Goal: Information Seeking & Learning: Learn about a topic

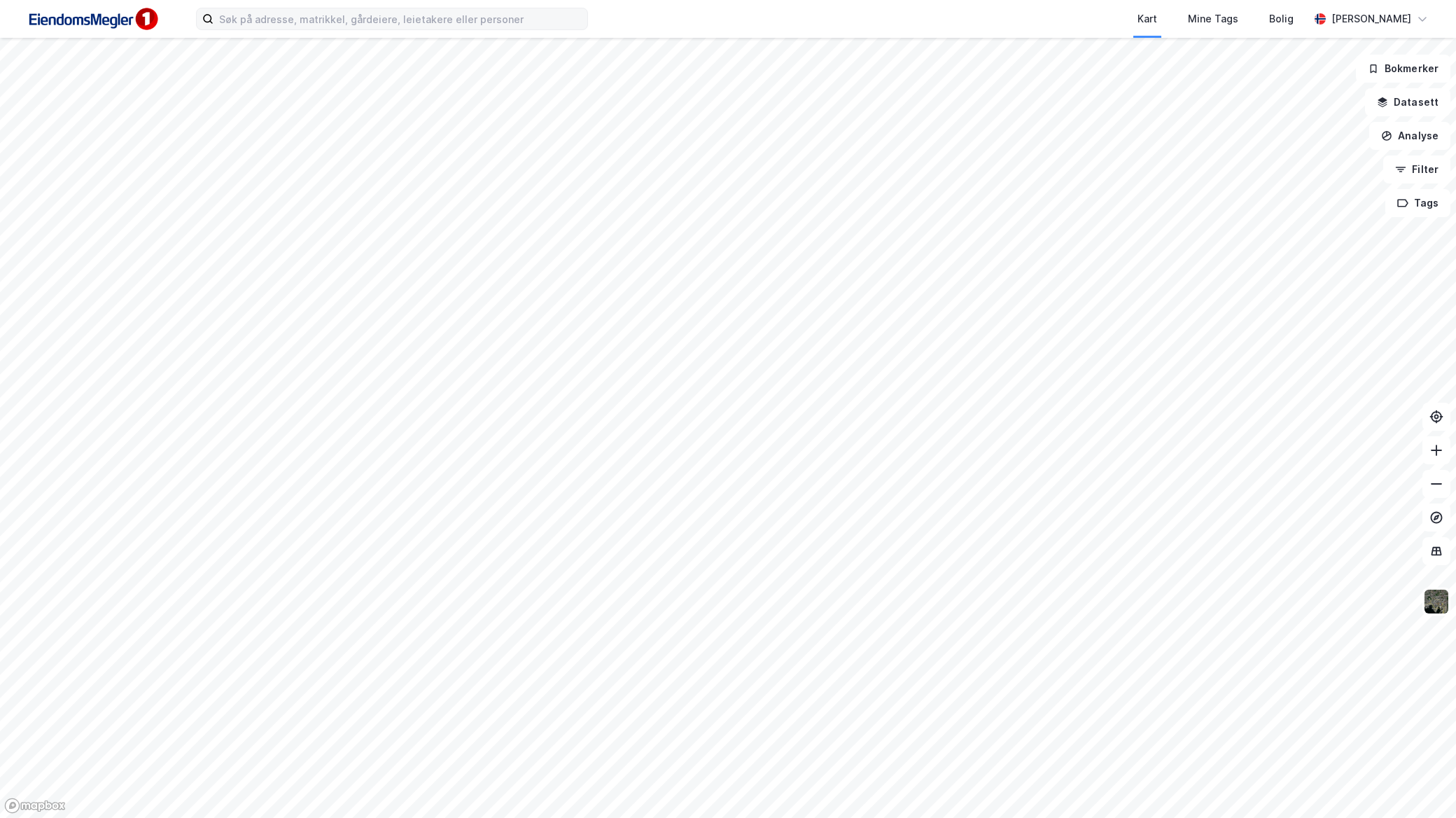
click at [386, 8] on label at bounding box center [392, 19] width 392 height 23
click at [386, 8] on input at bounding box center [401, 19] width 374 height 21
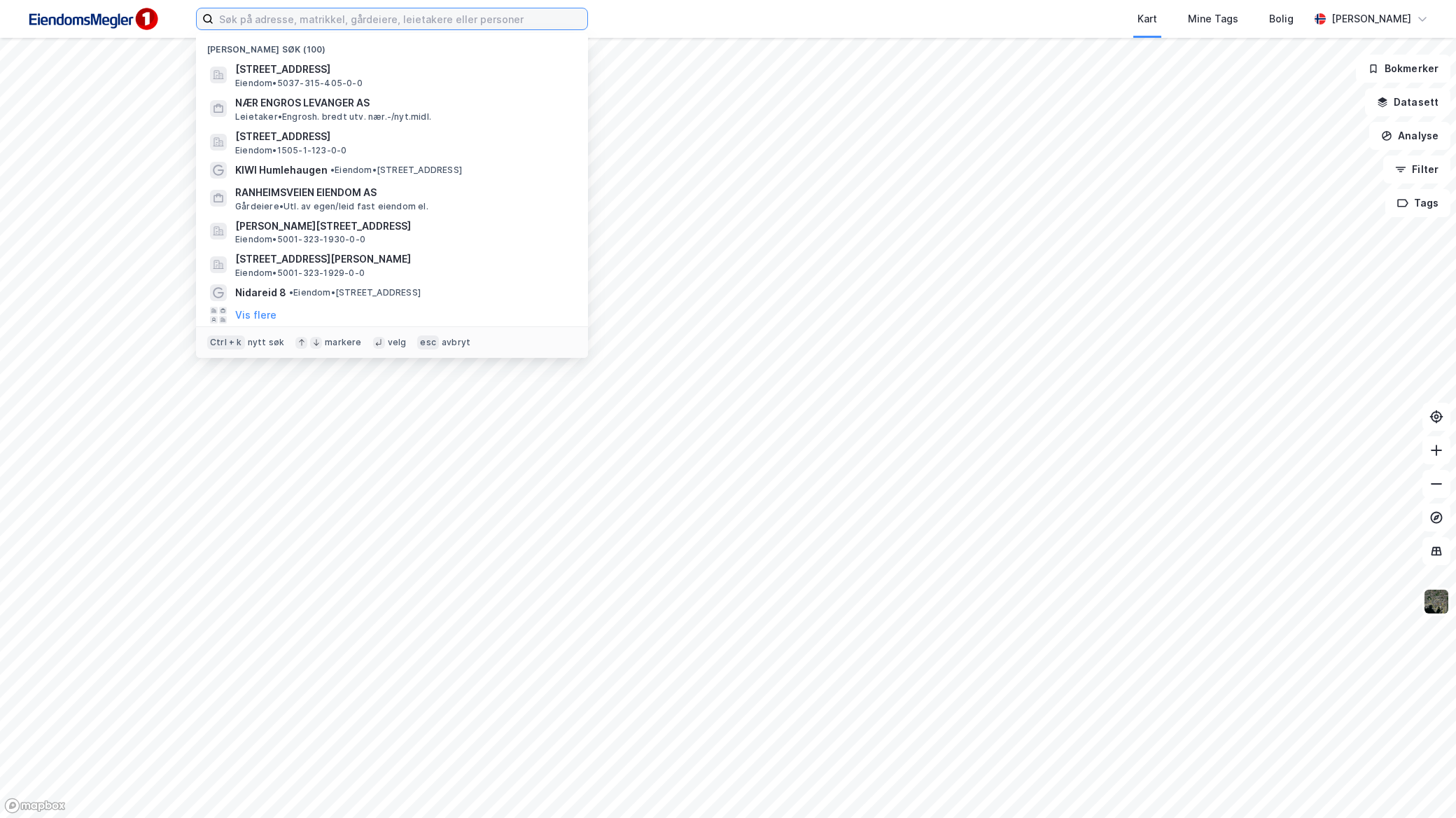
click at [381, 19] on input at bounding box center [401, 19] width 374 height 21
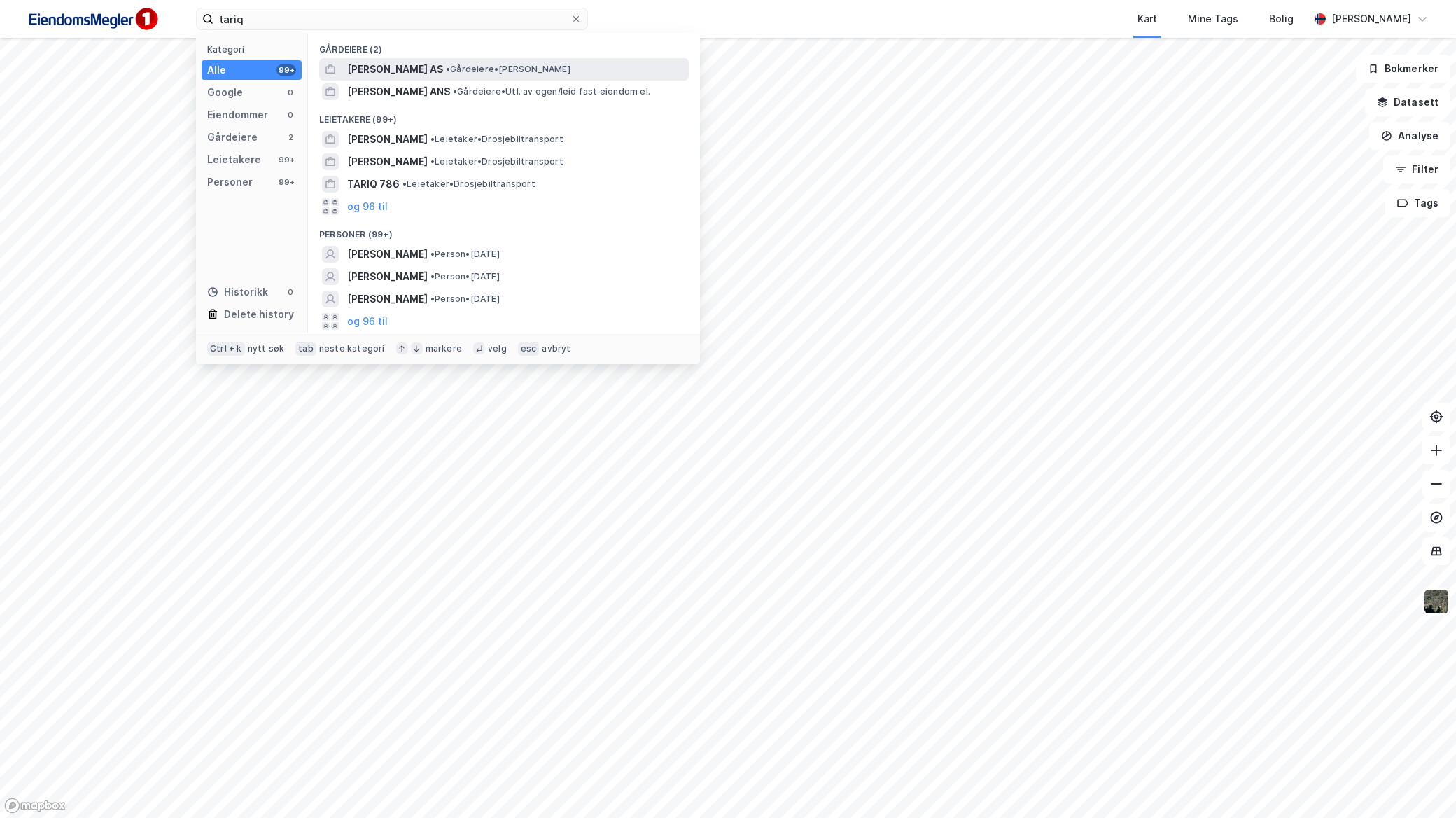
click at [407, 70] on span "[PERSON_NAME] AS" at bounding box center [396, 69] width 96 height 17
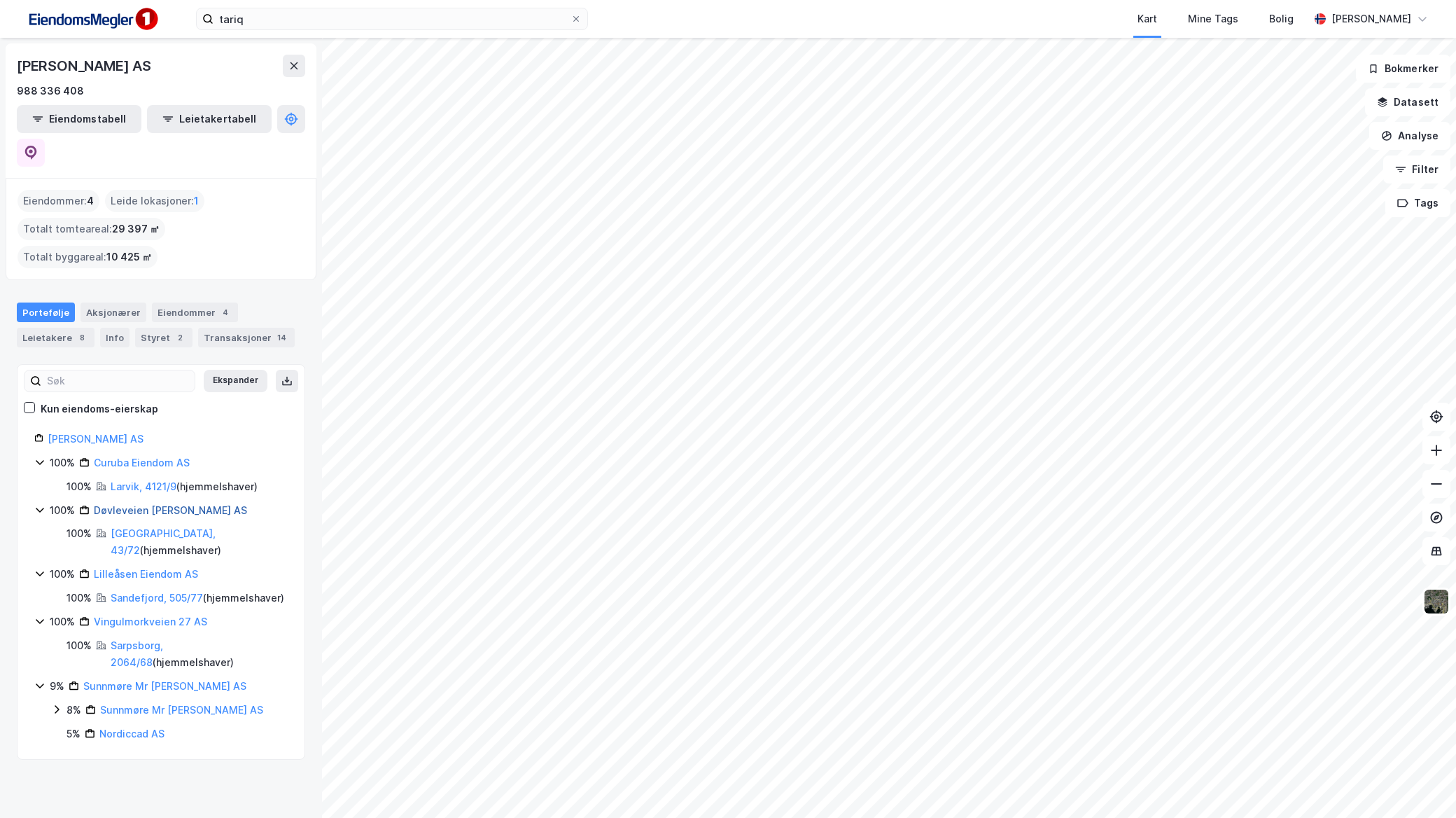
click at [182, 504] on link "Døvleveien [PERSON_NAME] AS" at bounding box center [170, 510] width 153 height 12
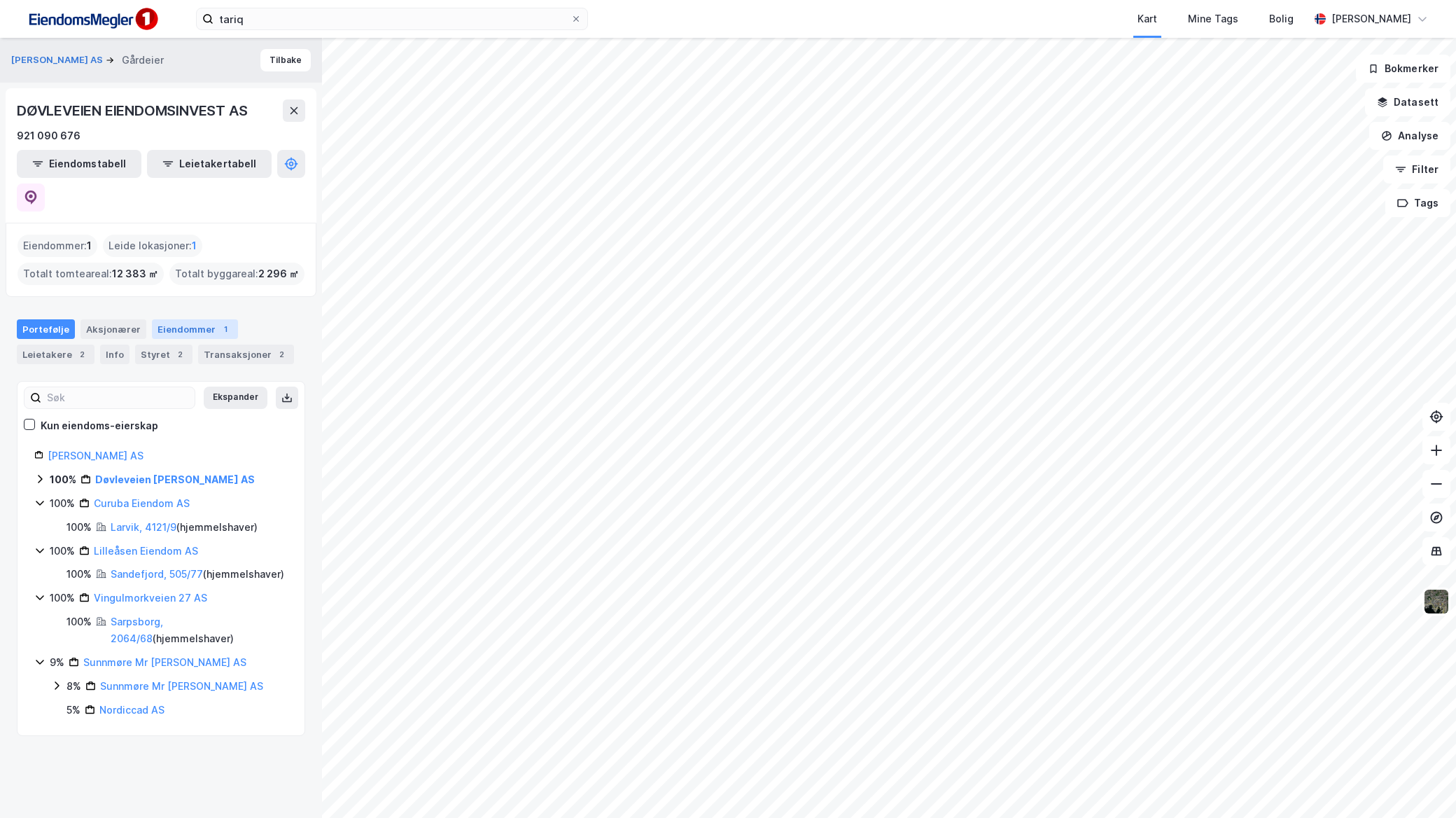
click at [161, 319] on div "Eiendommer 1" at bounding box center [194, 329] width 86 height 20
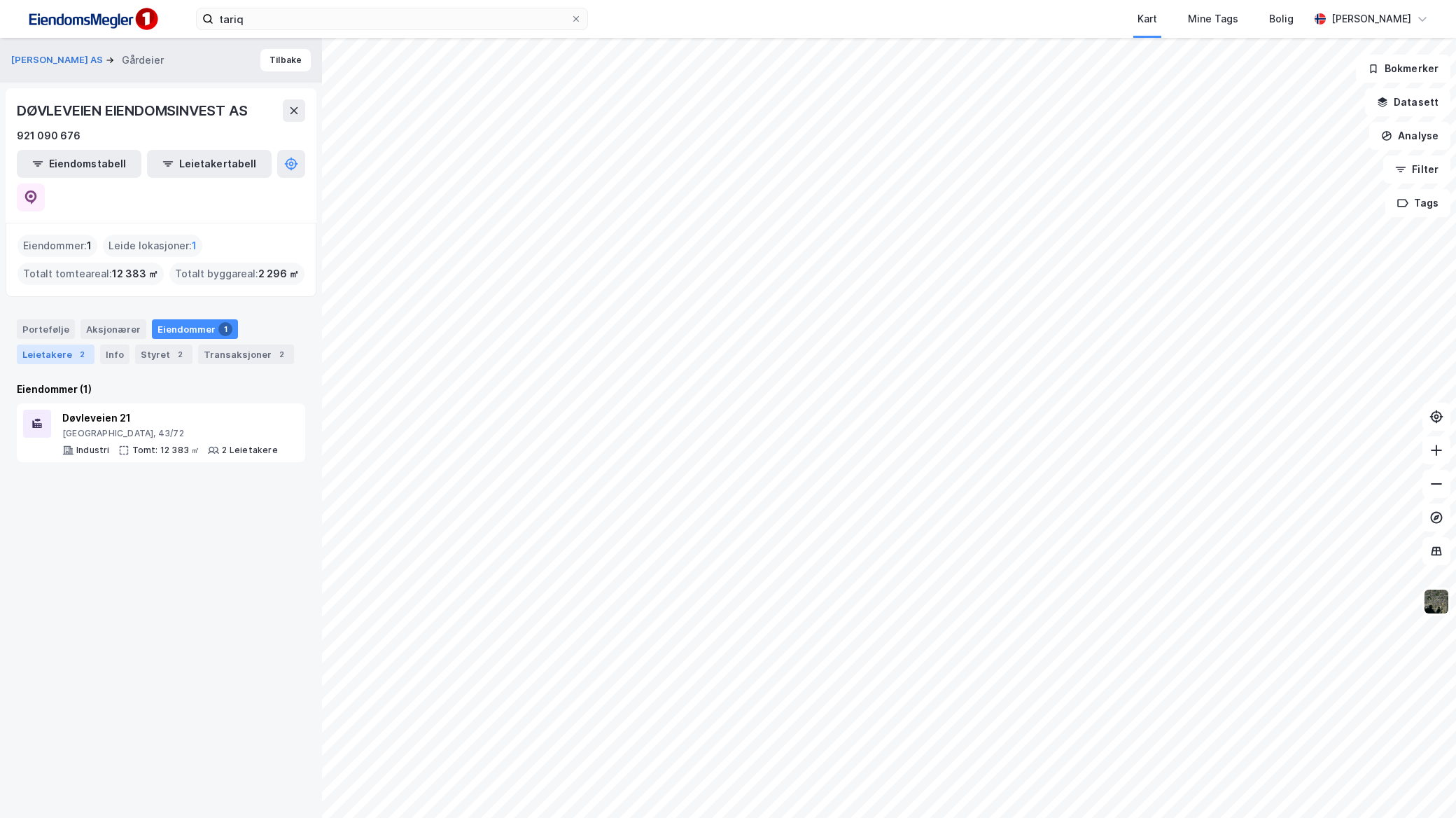
click at [86, 344] on div "Leietakere 2" at bounding box center [56, 354] width 78 height 20
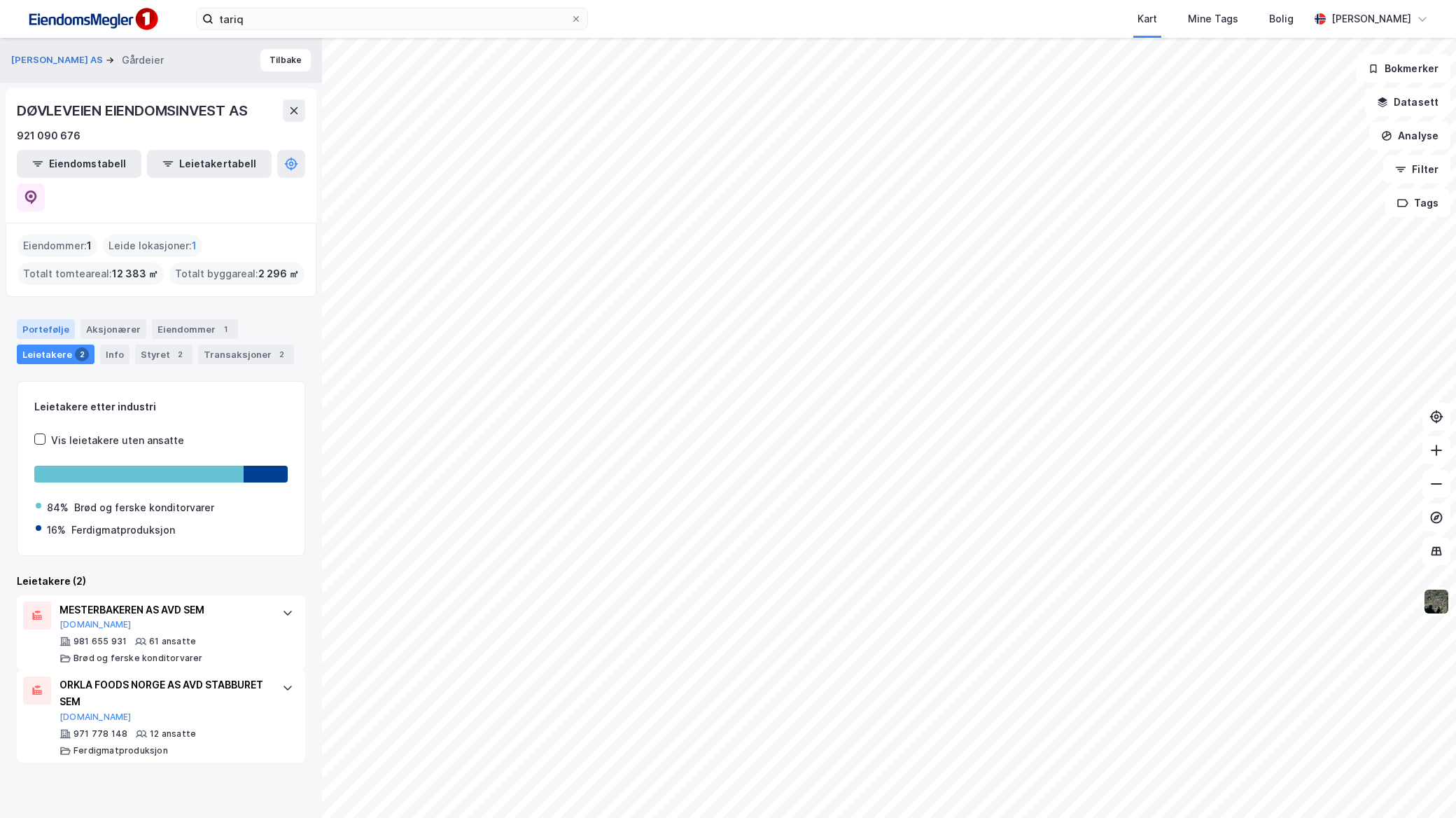
click at [45, 319] on div "Portefølje" at bounding box center [45, 329] width 58 height 20
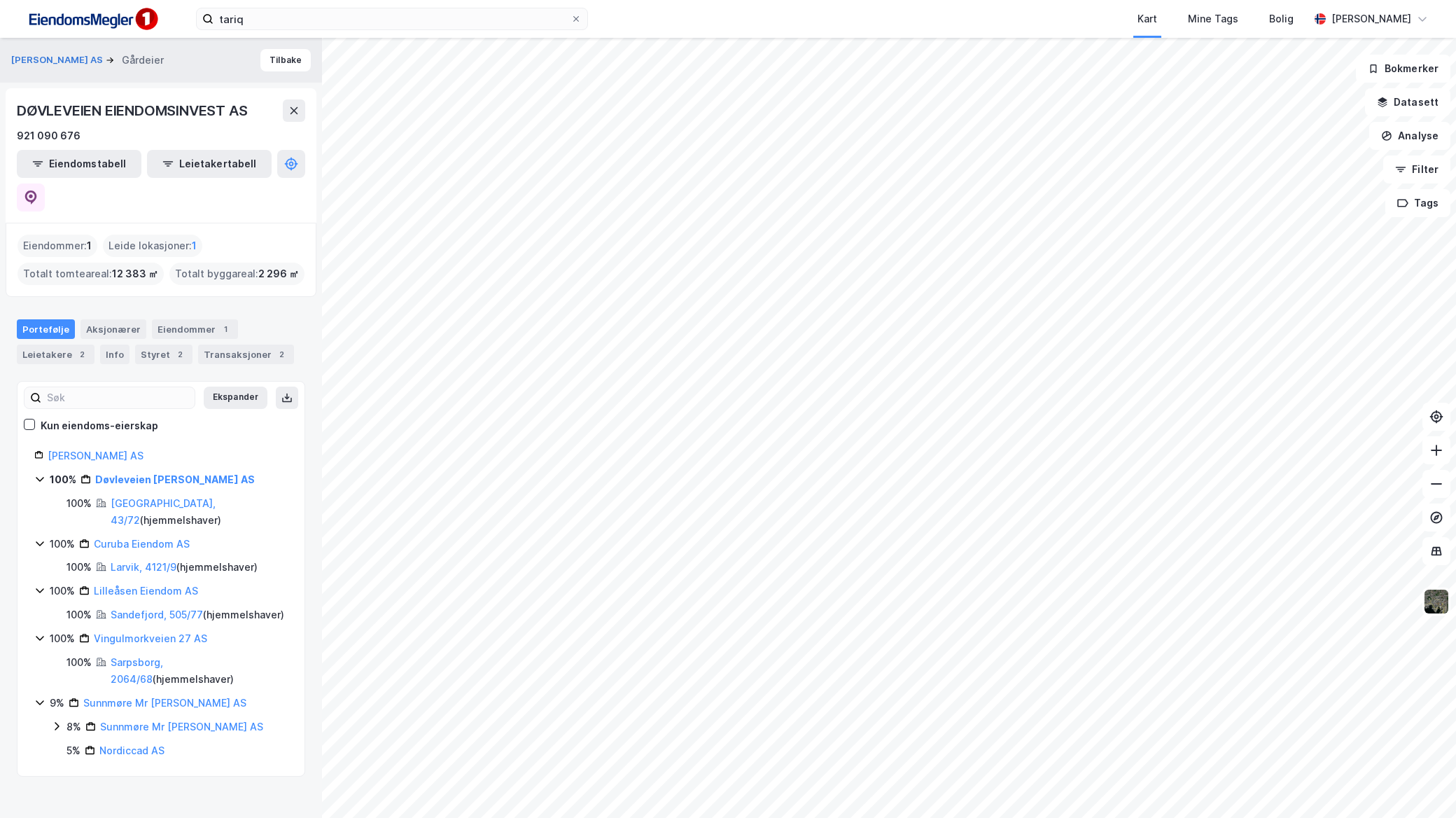
click at [141, 495] on div "[GEOGRAPHIC_DATA], 43/72 ( hjemmelshaver )" at bounding box center [199, 512] width 177 height 34
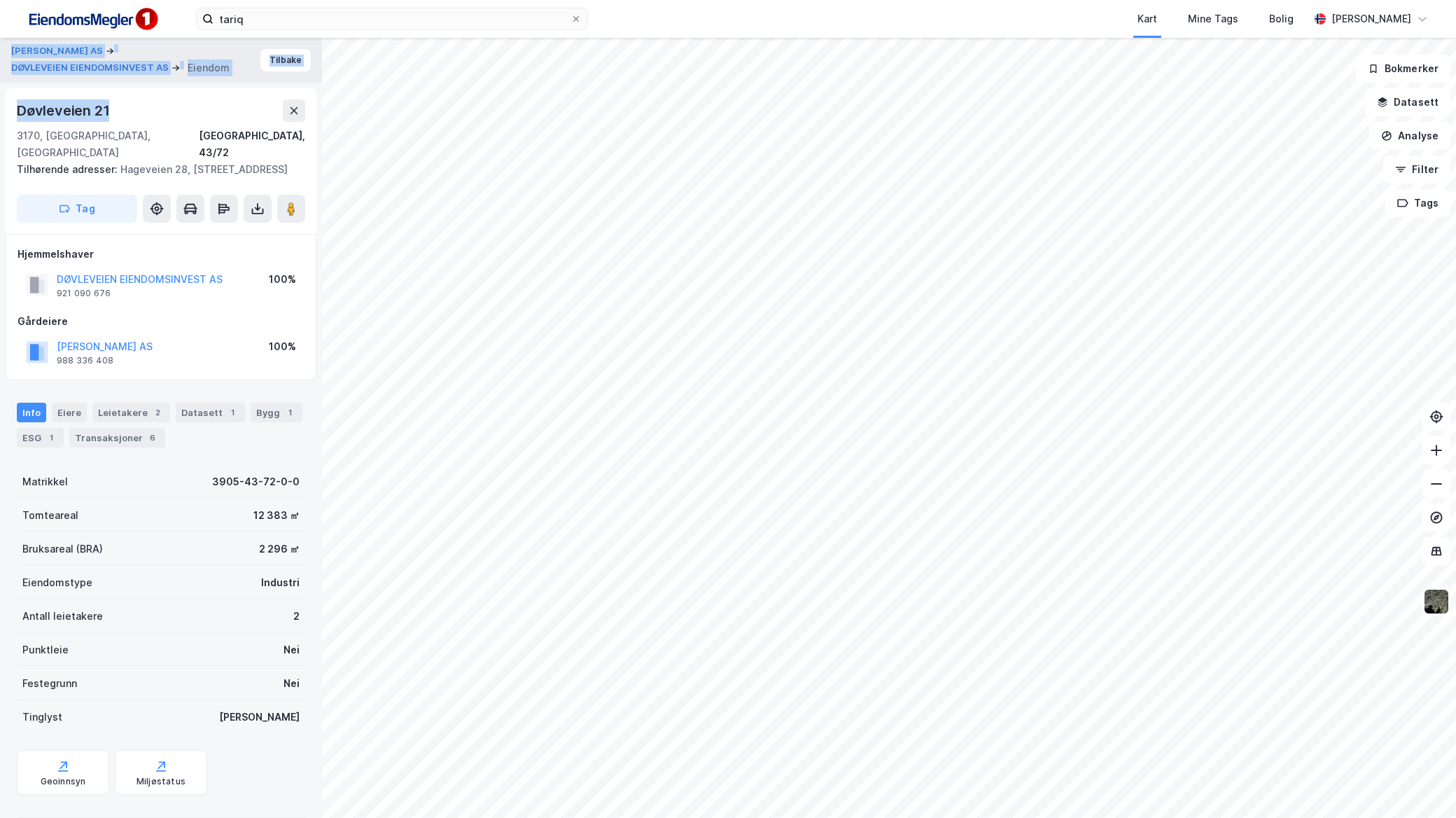
drag, startPoint x: 155, startPoint y: 105, endPoint x: -4, endPoint y: 103, distance: 159.0
click at [0, 103] on html "tariq Kart Mine Tags [PERSON_NAME] [PERSON_NAME] AS DØVLEVEIEN EIENDOMSINVEST A…" at bounding box center [728, 409] width 1456 height 818
click at [137, 444] on div "Transaksjoner 6" at bounding box center [117, 438] width 96 height 20
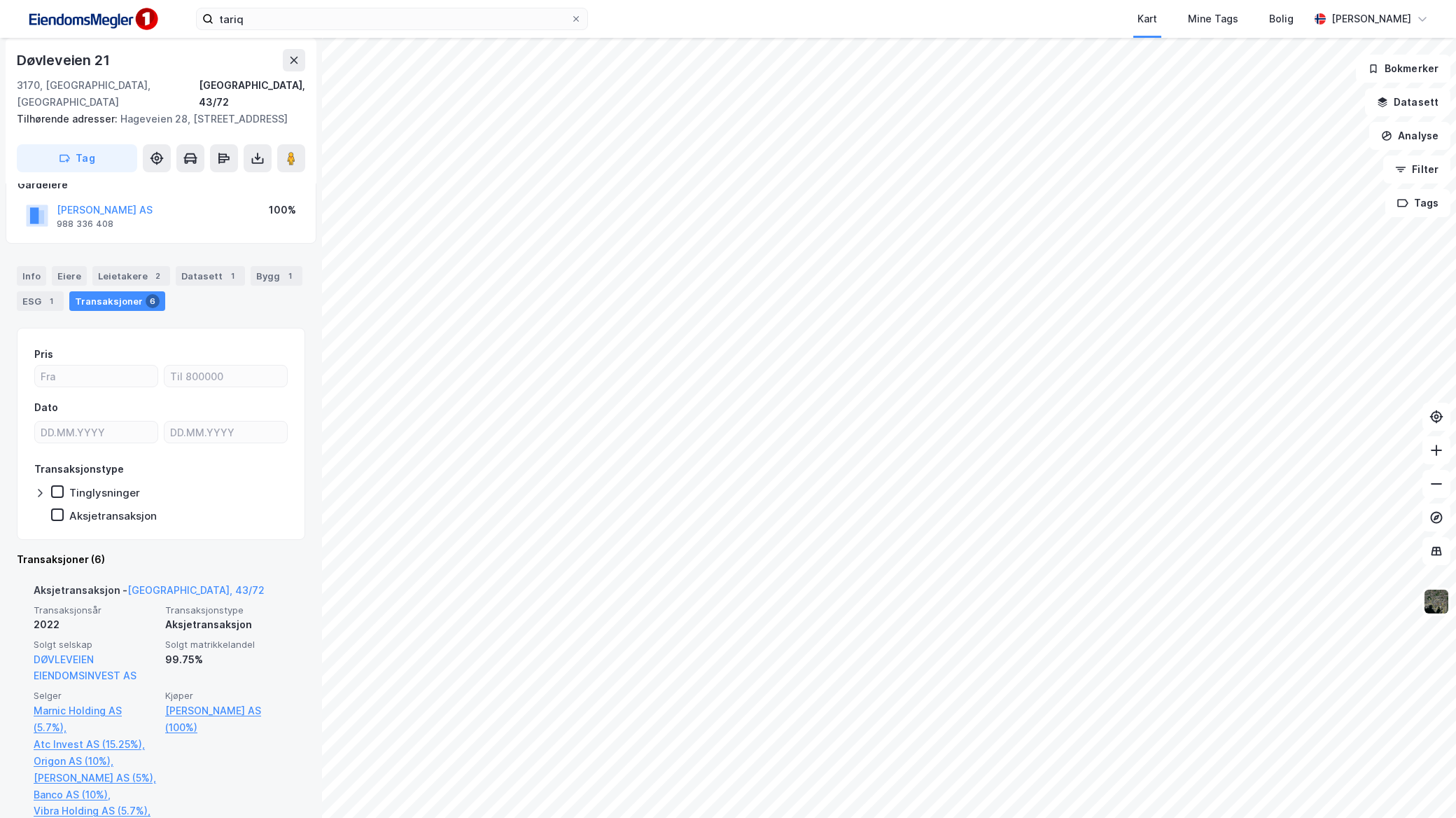
scroll to position [88, 0]
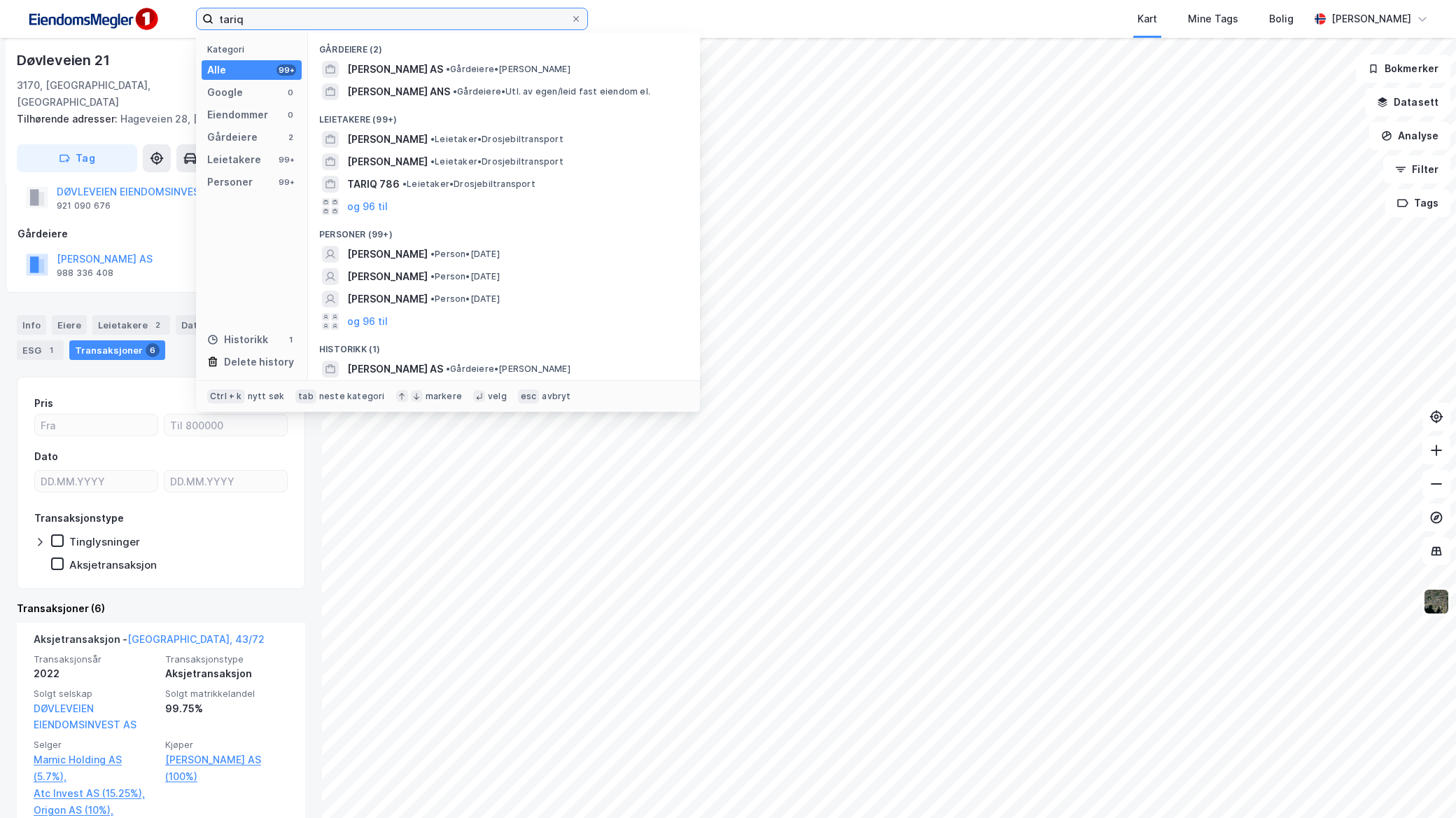
drag, startPoint x: 350, startPoint y: 17, endPoint x: 89, endPoint y: 4, distance: 261.3
click at [89, 4] on div "tariq Kategori Alle 99+ Google 0 Eiendommer 0 Gårdeiere 2 Leietakere 99+ Person…" at bounding box center [728, 19] width 1456 height 38
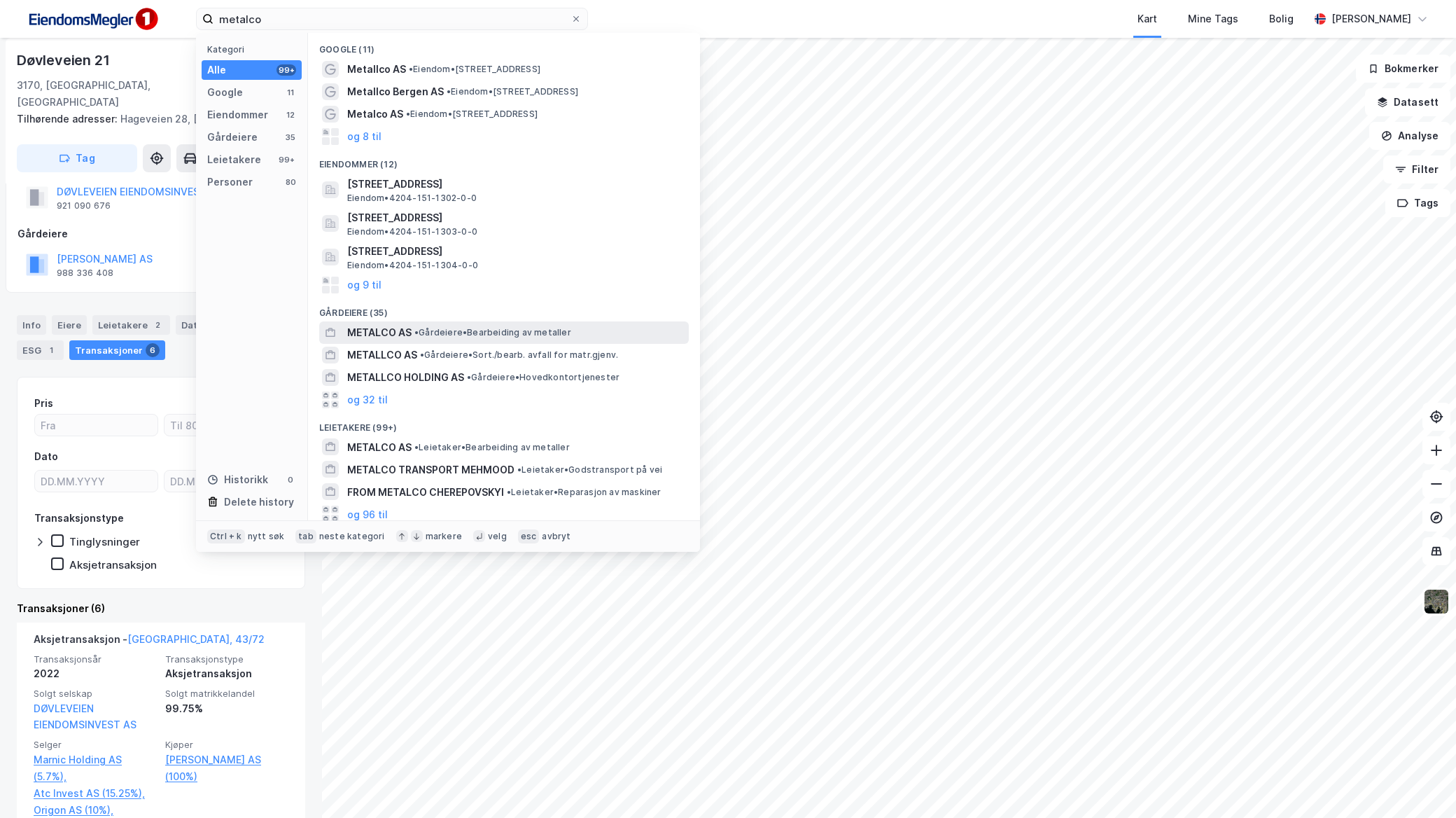
click at [409, 340] on div "METALCO AS • Gårdeiere • Bearbeiding av metaller" at bounding box center [504, 332] width 370 height 23
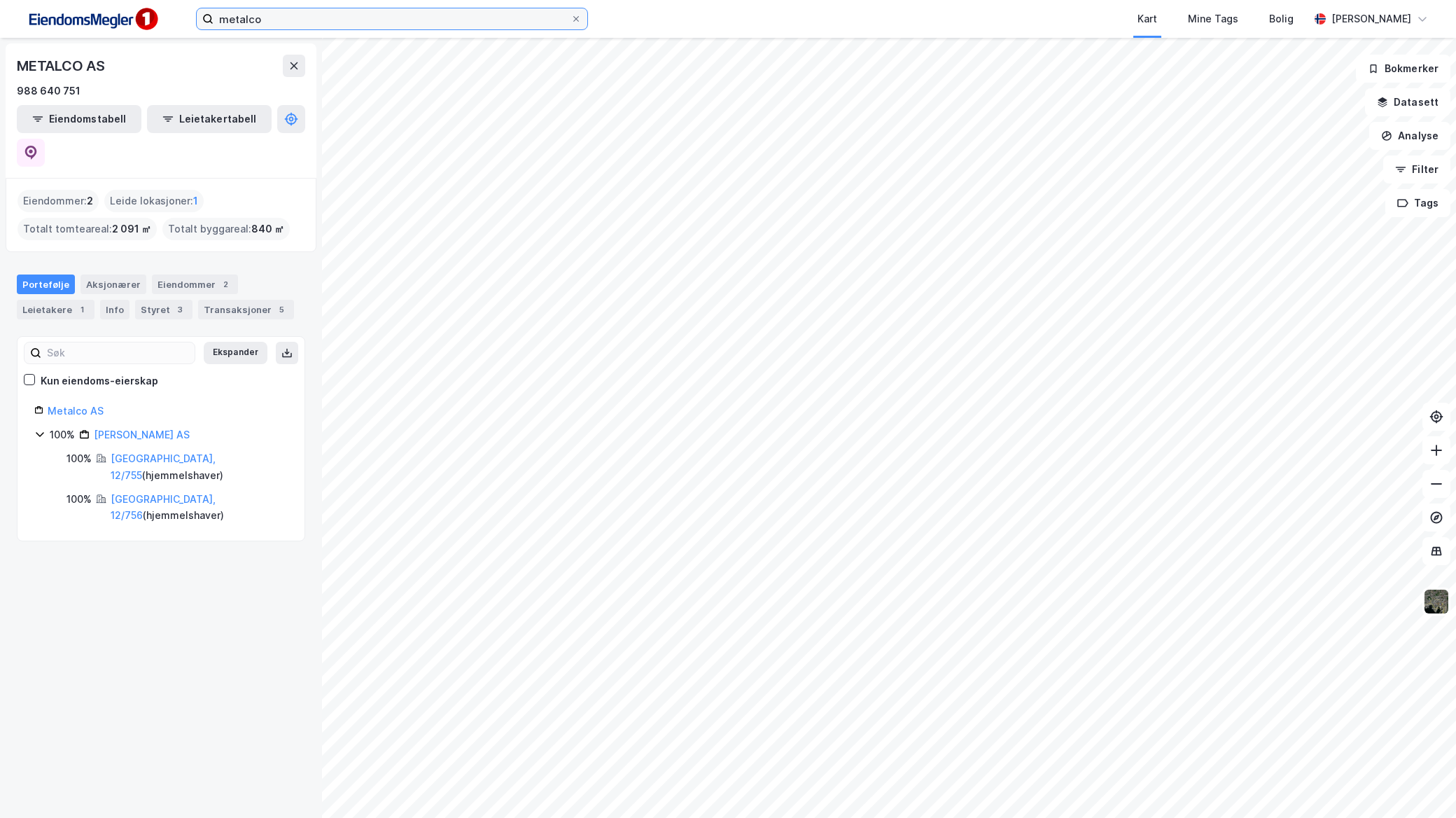
click at [362, 23] on input "metalco" at bounding box center [393, 19] width 357 height 21
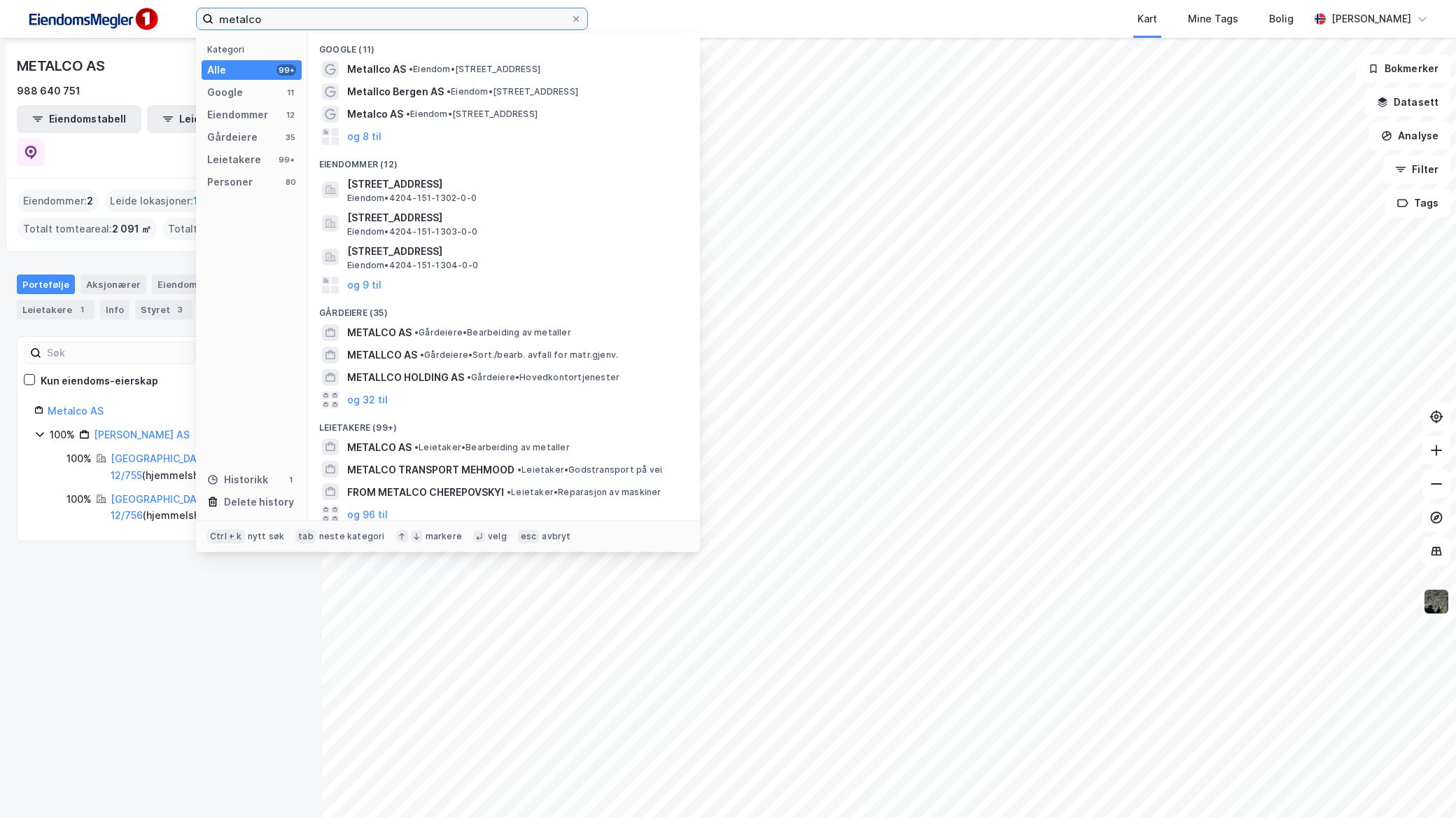
click at [362, 23] on input "metalco" at bounding box center [393, 19] width 357 height 21
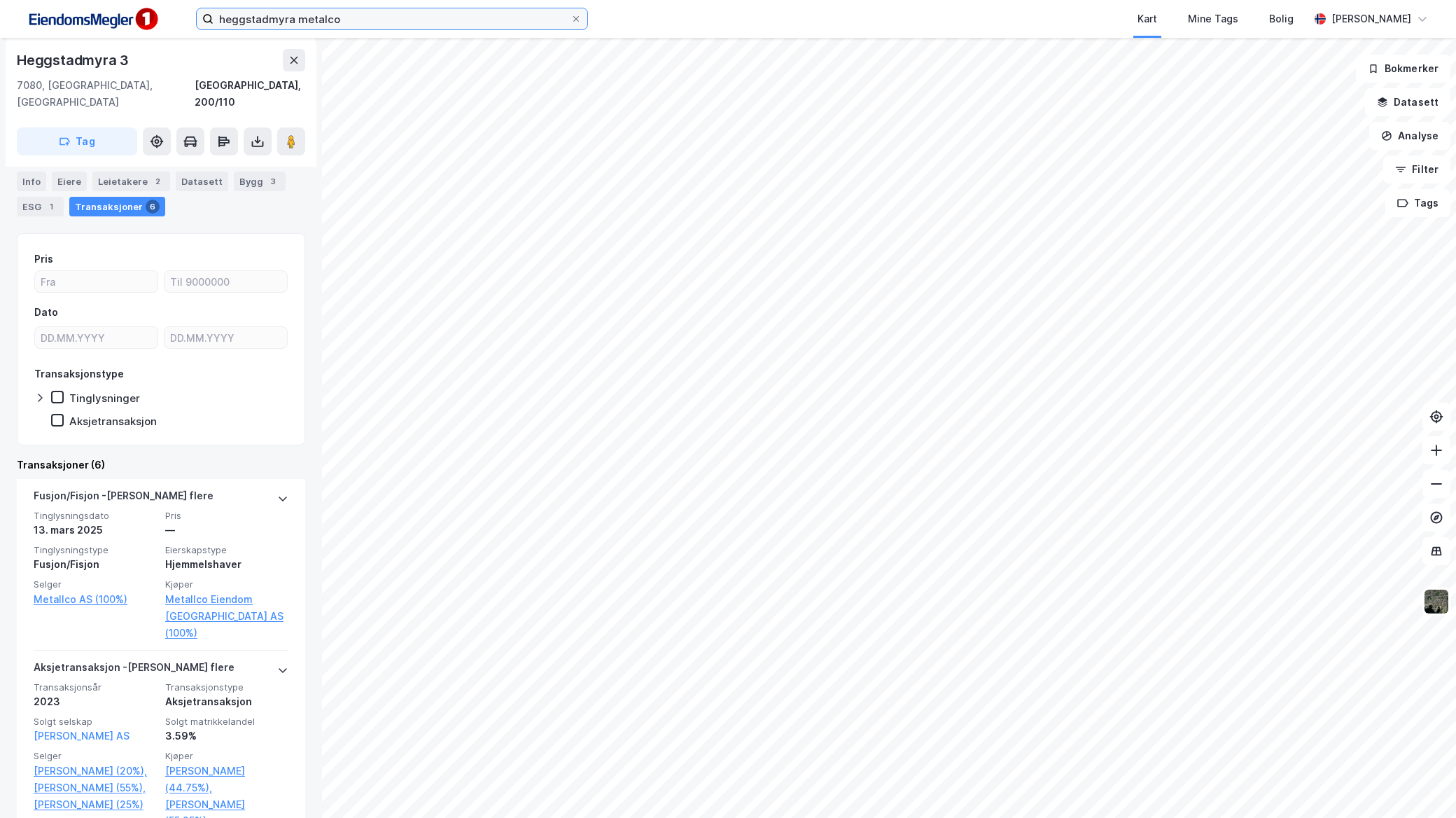
scroll to position [233, 0]
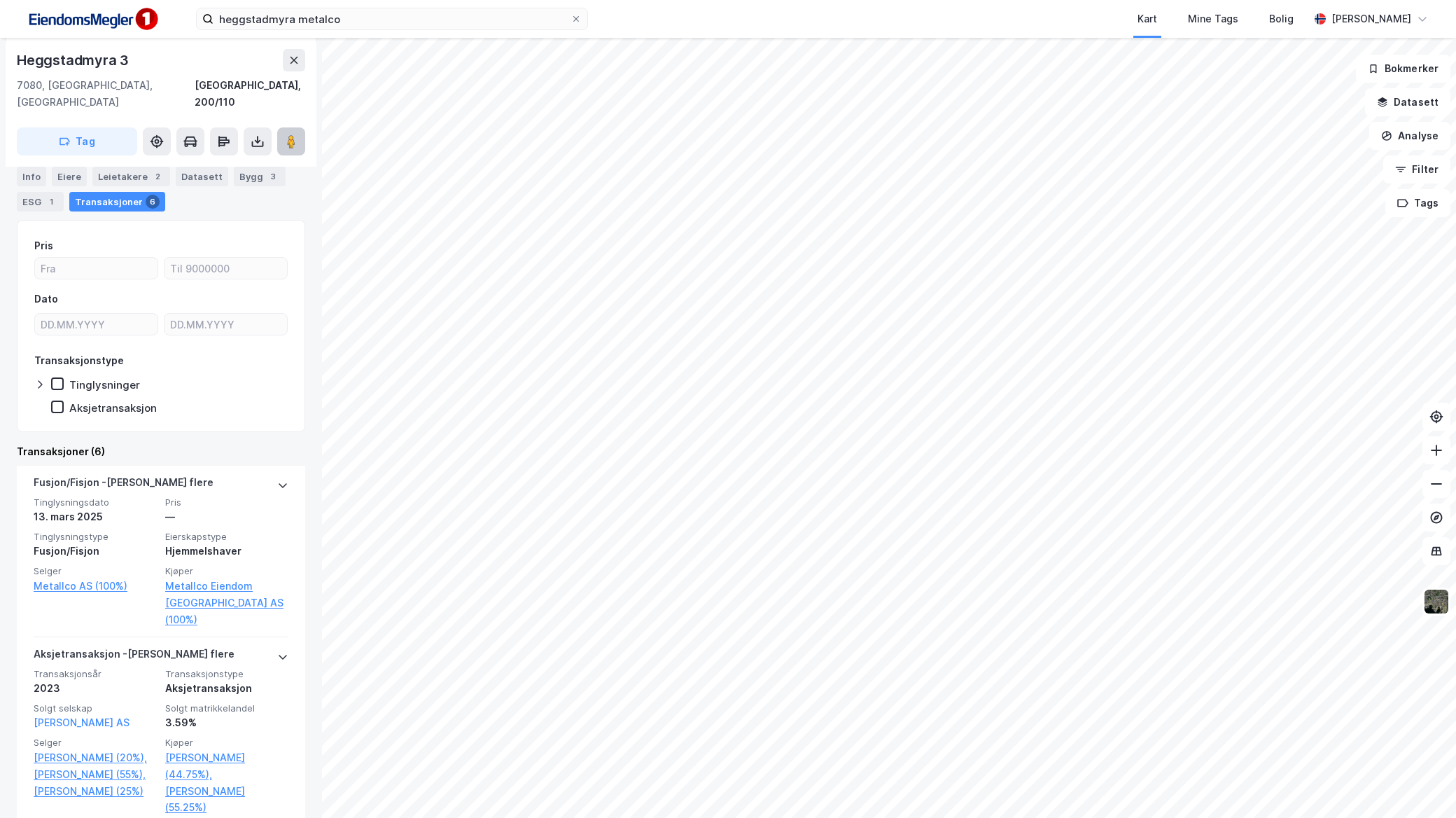
click at [297, 134] on icon at bounding box center [291, 141] width 14 height 14
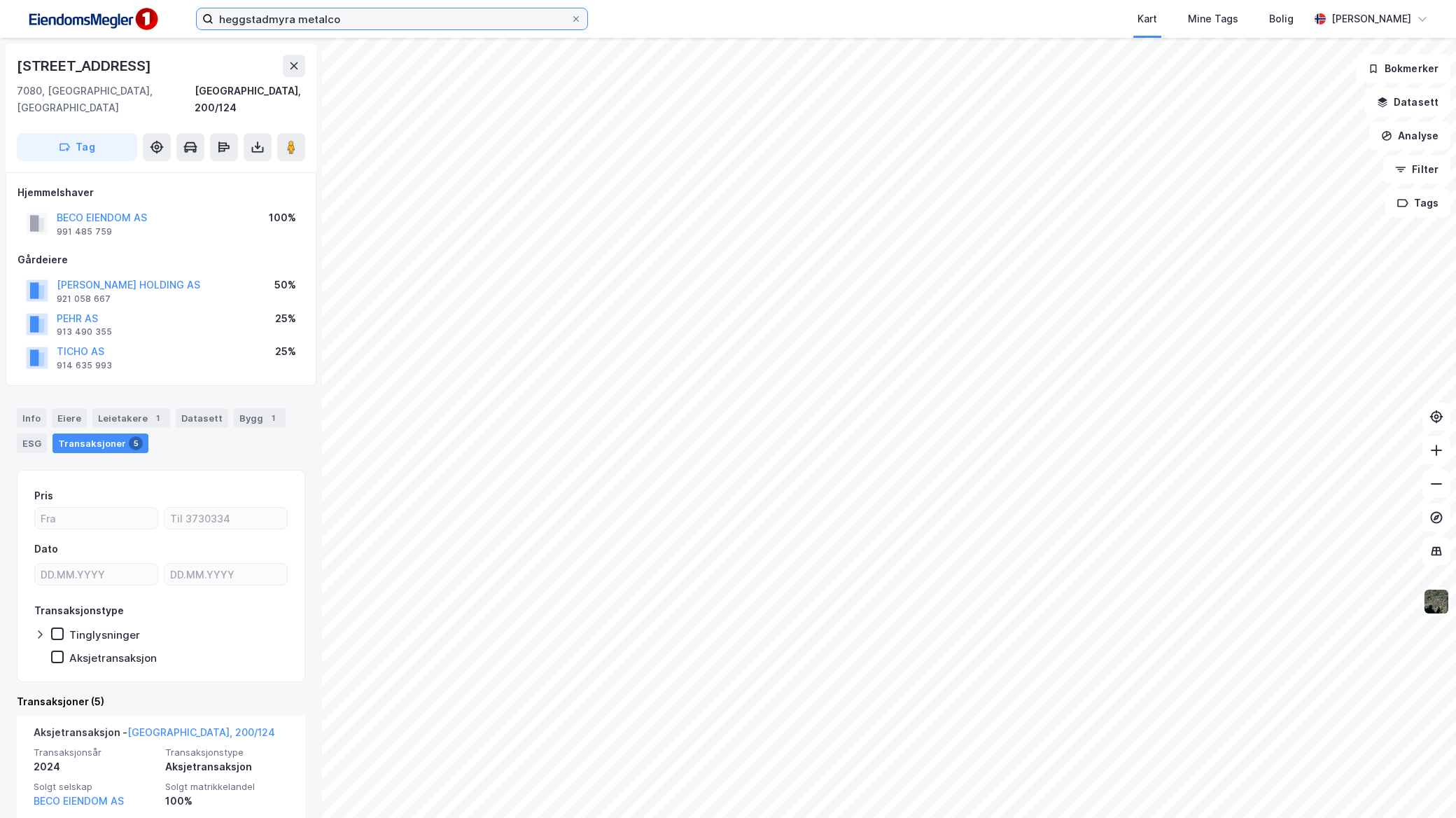
click at [357, 13] on input "heggstadmyra metalco" at bounding box center [393, 19] width 357 height 21
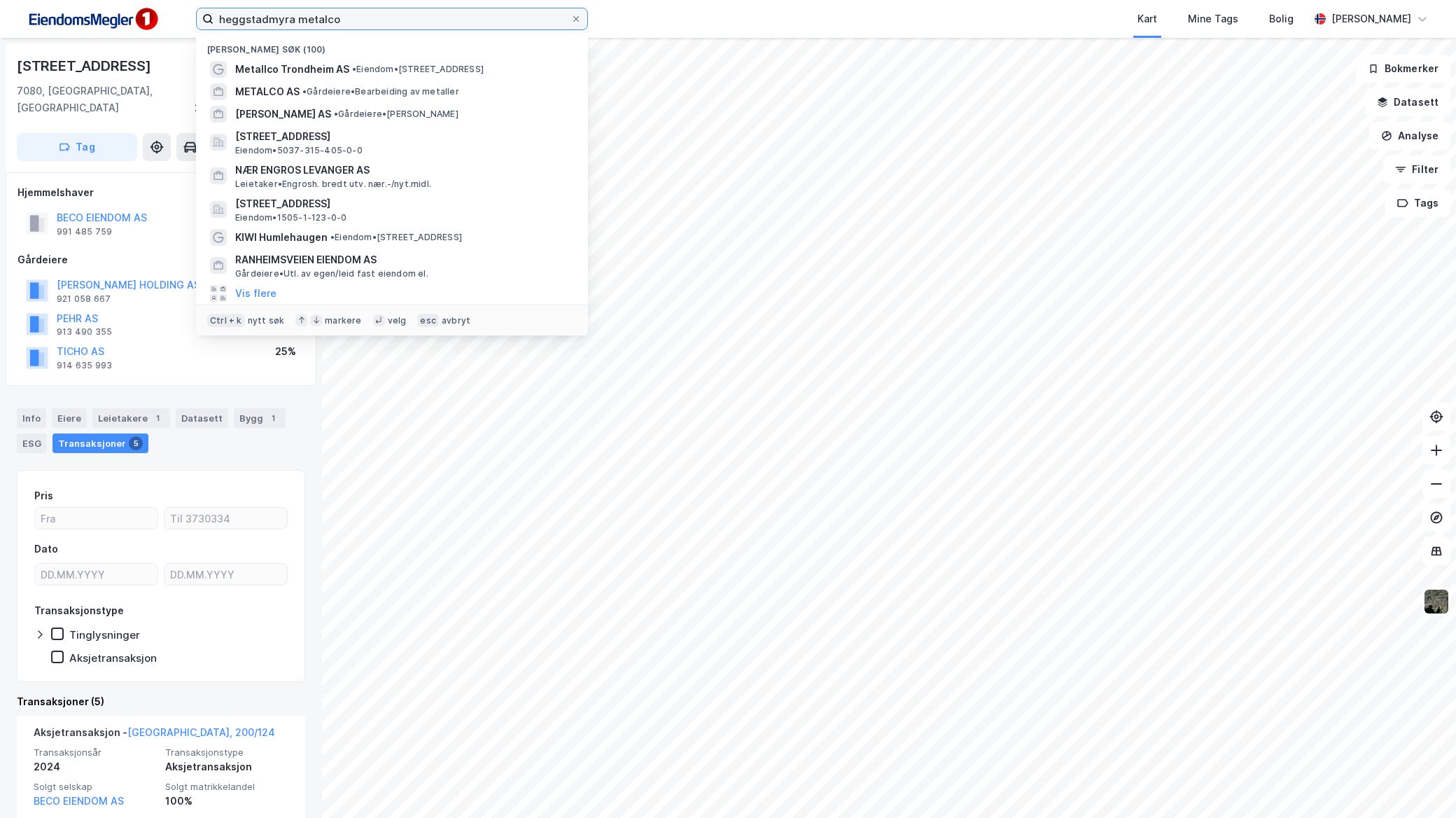
click at [357, 13] on input "heggstadmyra metalco" at bounding box center [393, 19] width 357 height 21
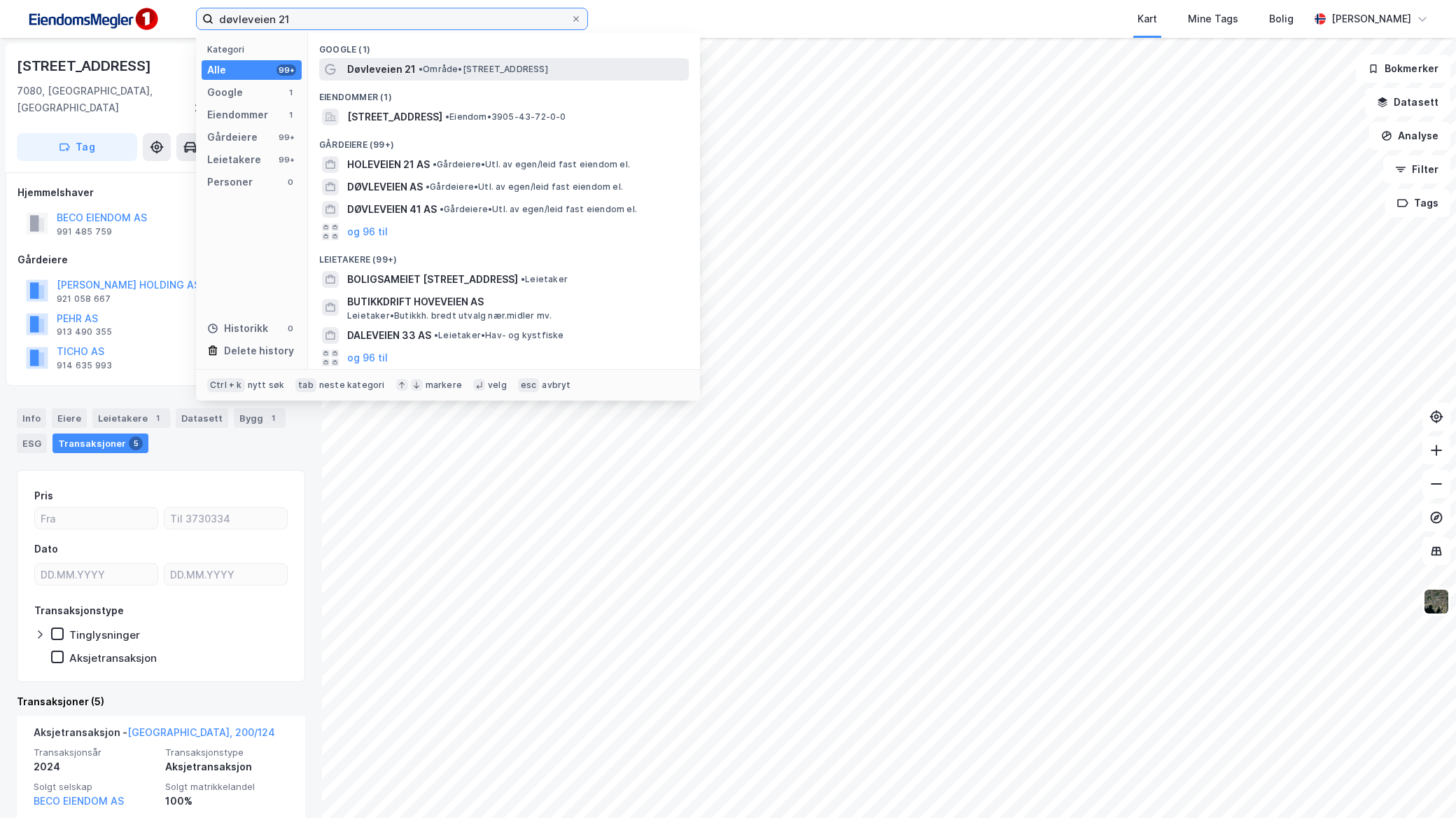
type input "døvleveien 21"
click at [399, 64] on span "Døvleveien 21" at bounding box center [381, 69] width 68 height 17
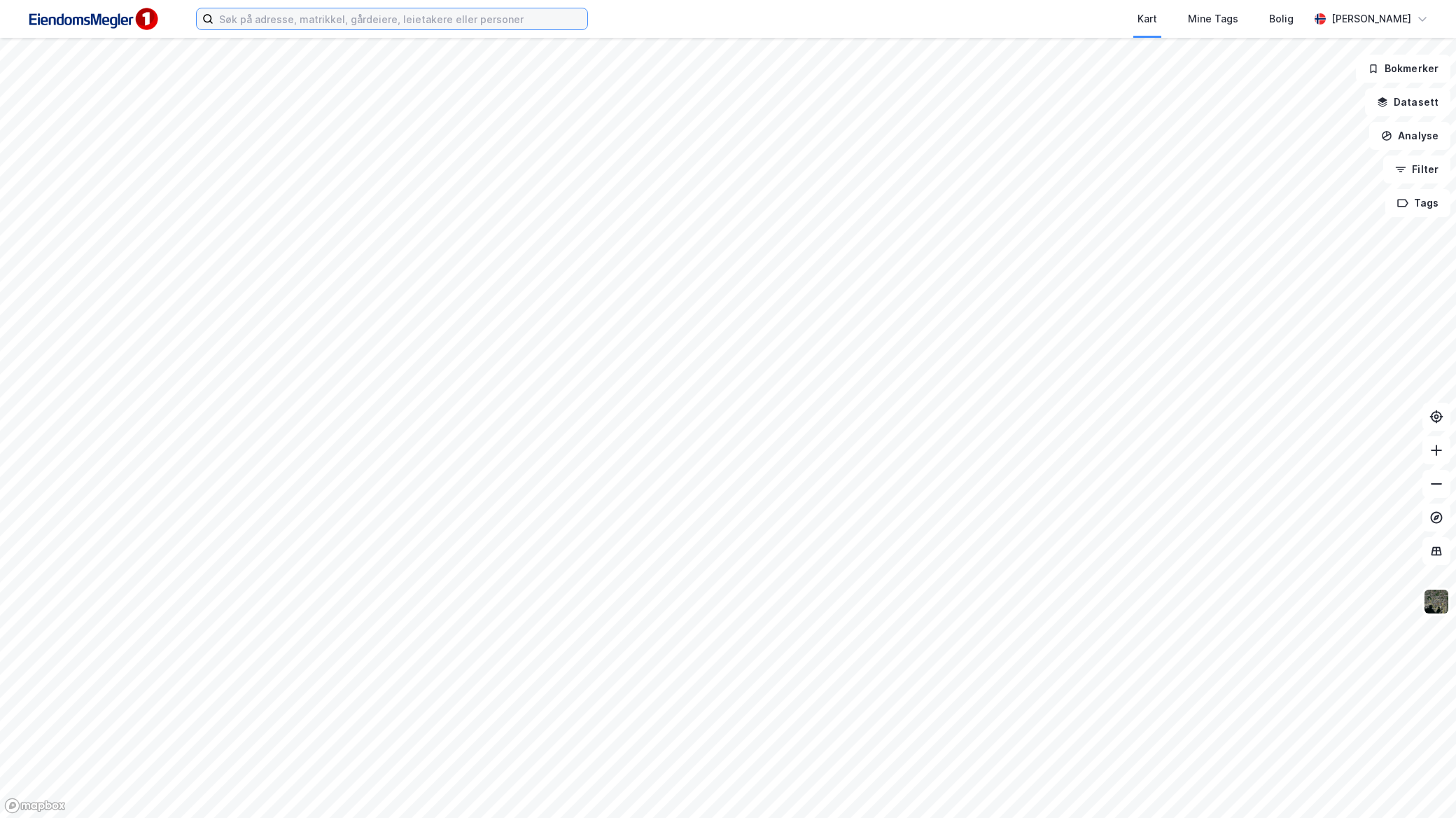
click at [375, 11] on input at bounding box center [401, 19] width 374 height 21
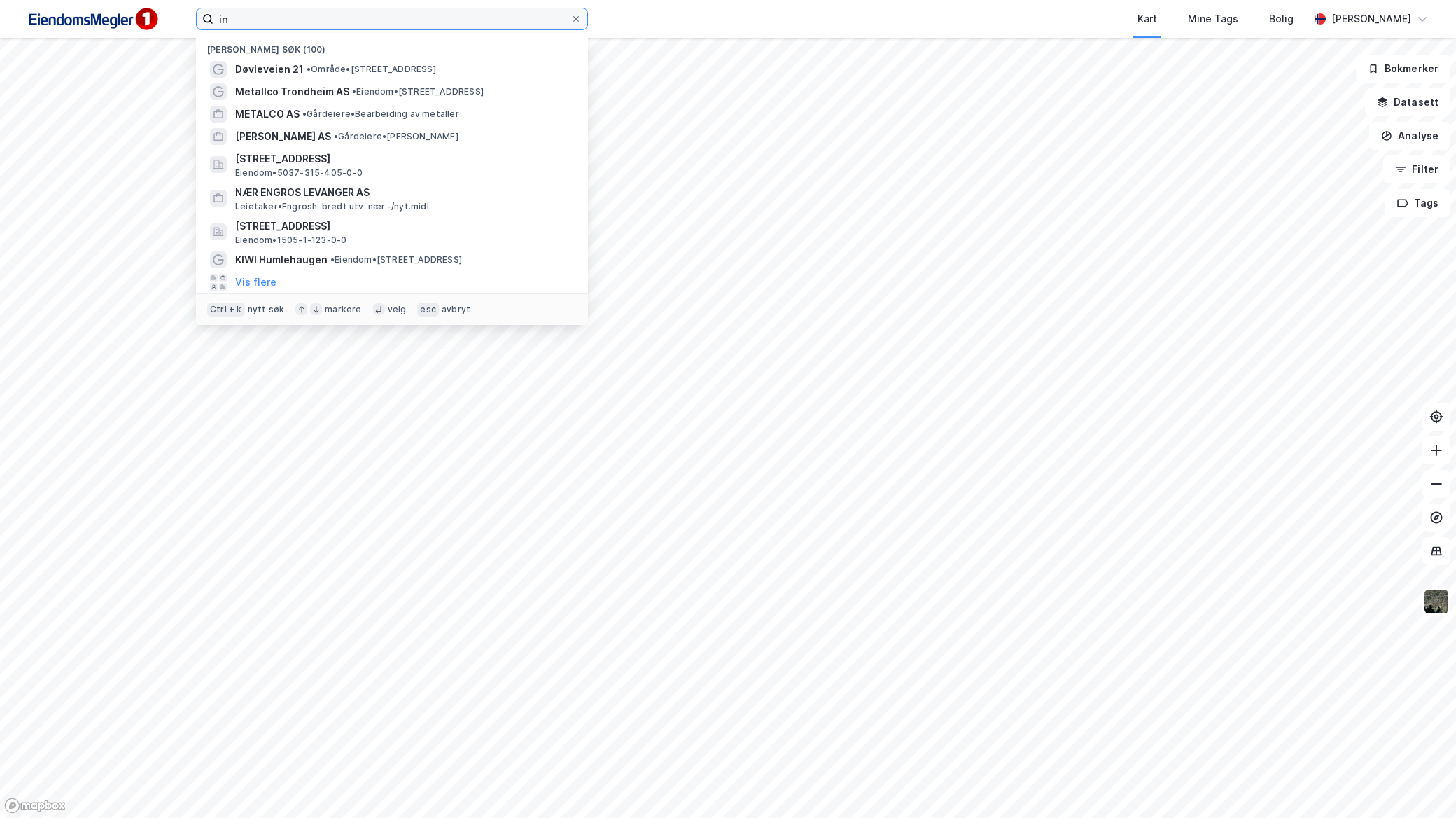
type input "i"
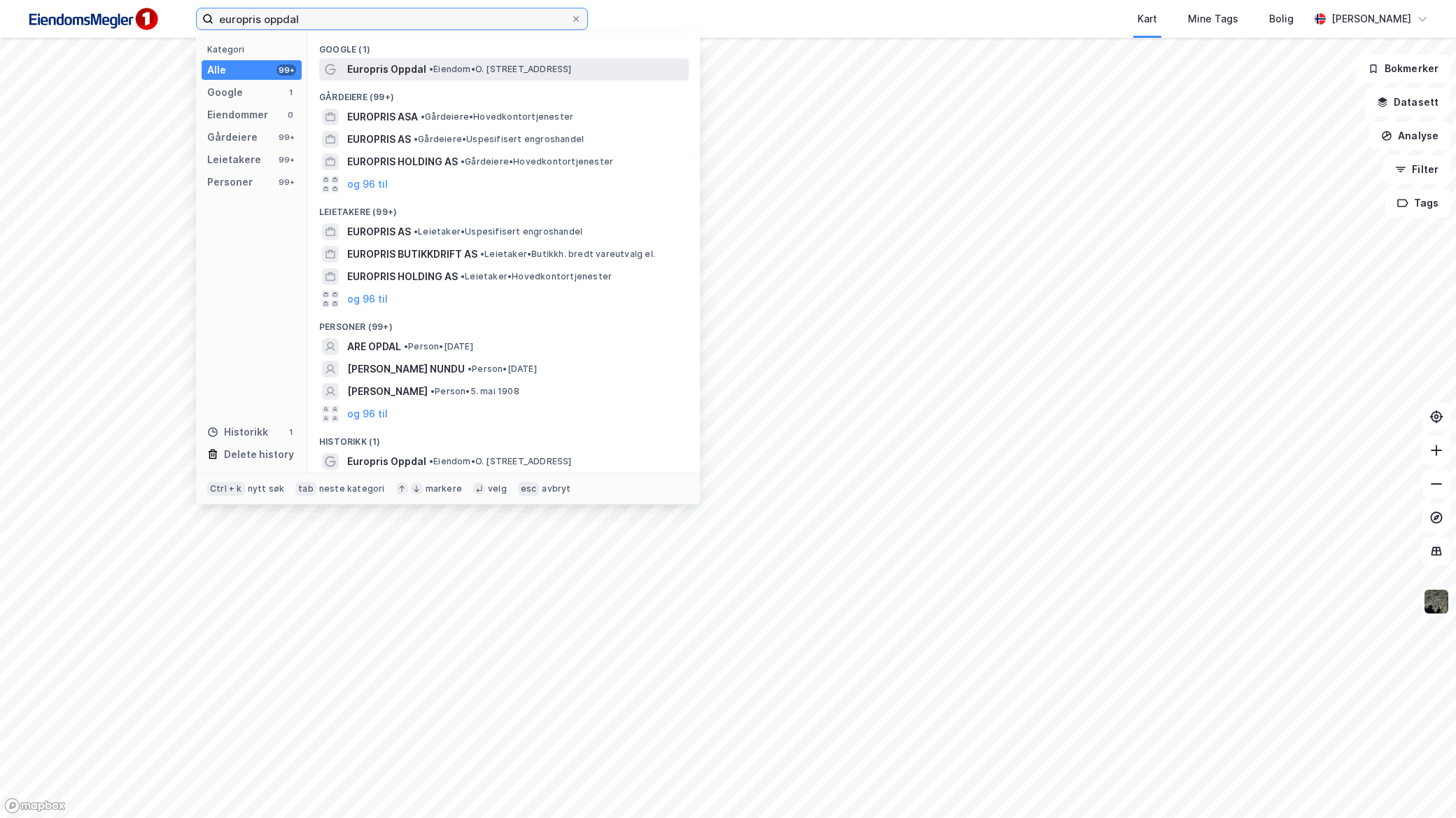
type input "europris oppdal"
click at [514, 62] on div "Europris Oppdal • Eiendom • O. Skasliens veg 46, 7340 Oppdal" at bounding box center [516, 69] width 338 height 17
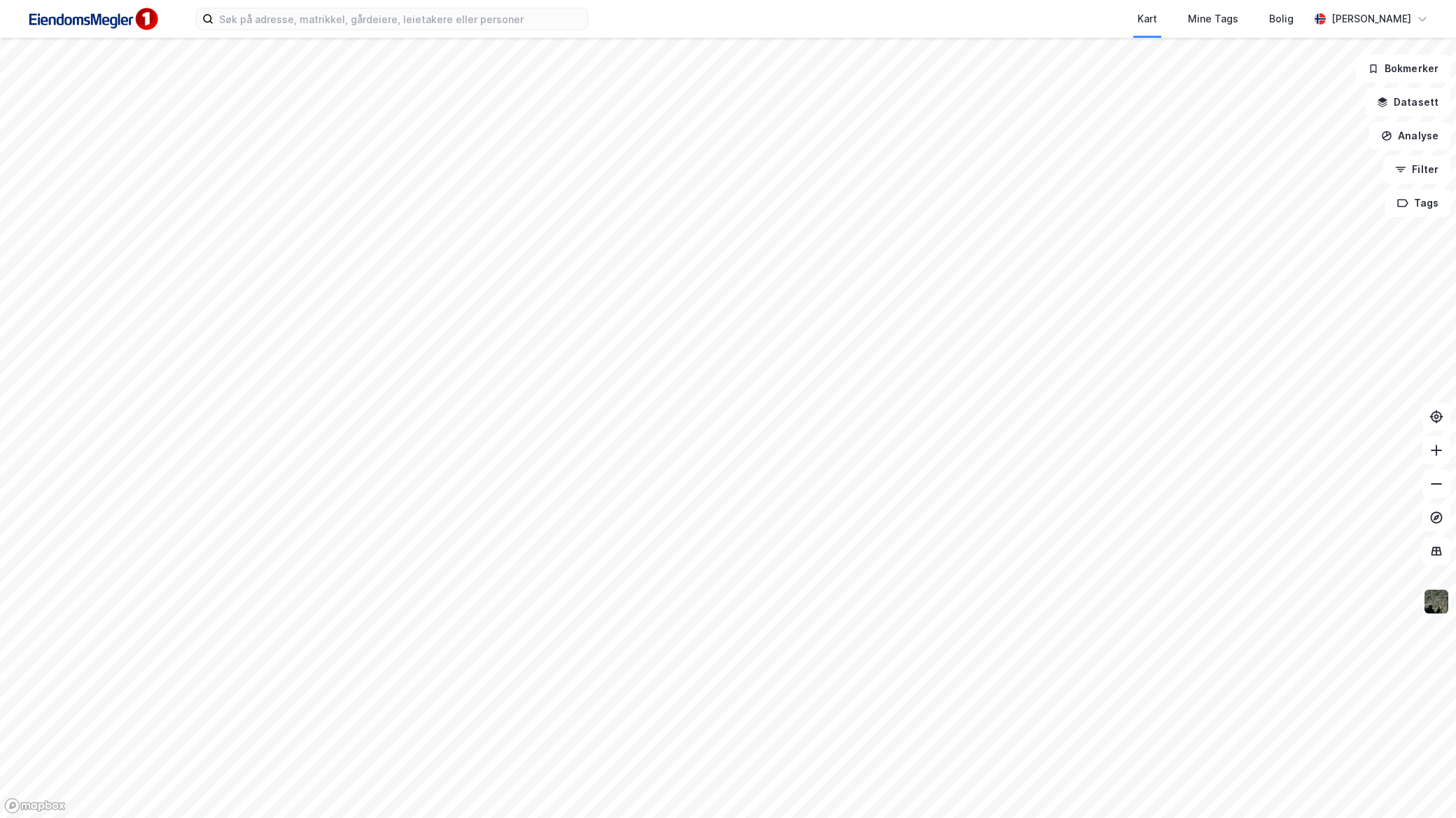
click at [438, 5] on div "Kart Mine Tags Bolig Mathias Aksnes" at bounding box center [728, 19] width 1456 height 38
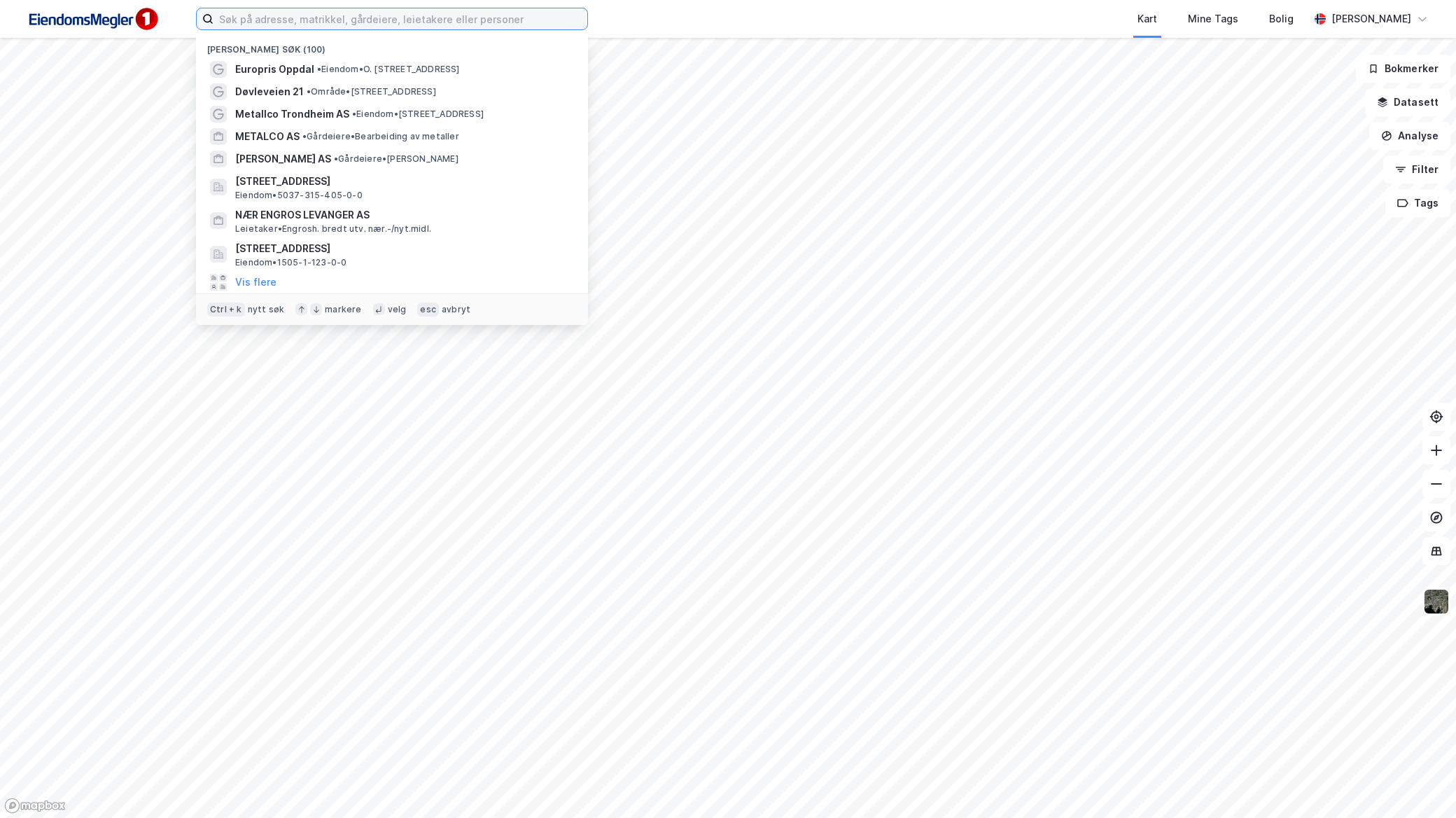
click at [438, 10] on input at bounding box center [401, 19] width 374 height 21
paste input "https://app.newsecmaps.com/discover/property/5021-280-240-0-0"
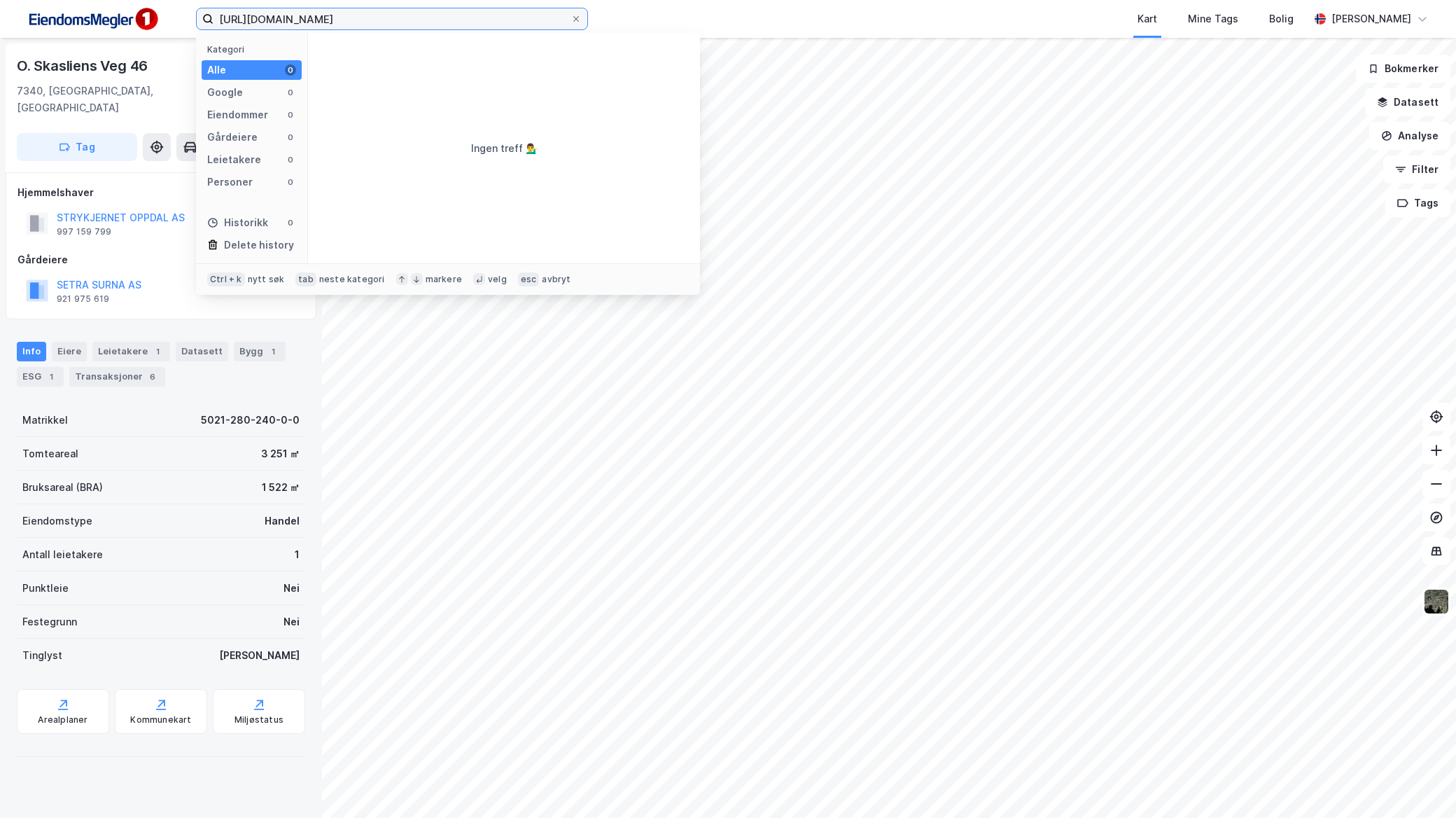
type input "https://app.newsecmaps.com/discover/property/5021-280-240-0-0"
click at [577, 21] on icon at bounding box center [576, 19] width 8 height 8
click at [570, 21] on input "https://app.newsecmaps.com/discover/property/5021-280-240-0-0" at bounding box center [393, 19] width 357 height 21
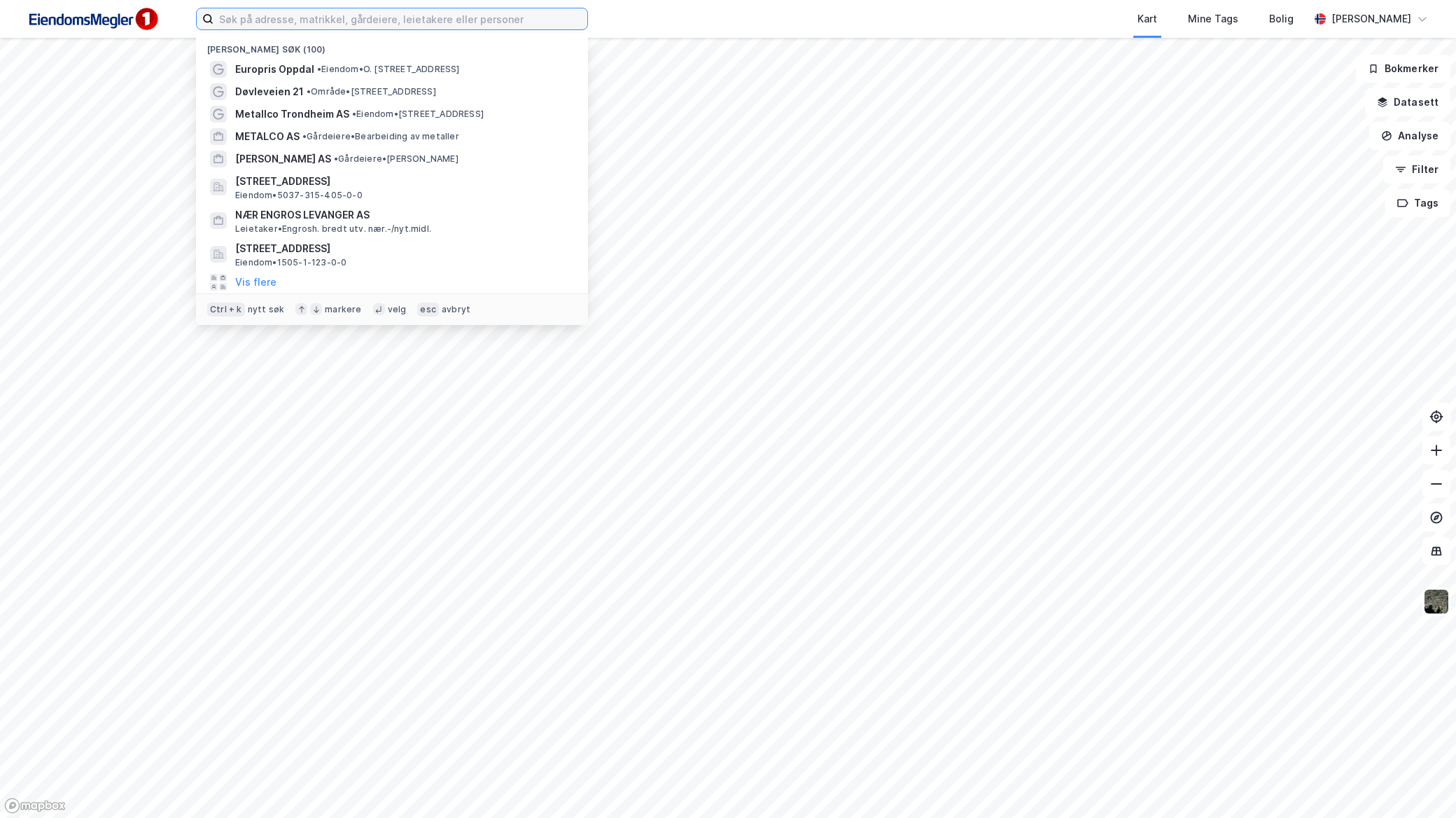
click at [479, 15] on input at bounding box center [401, 19] width 374 height 21
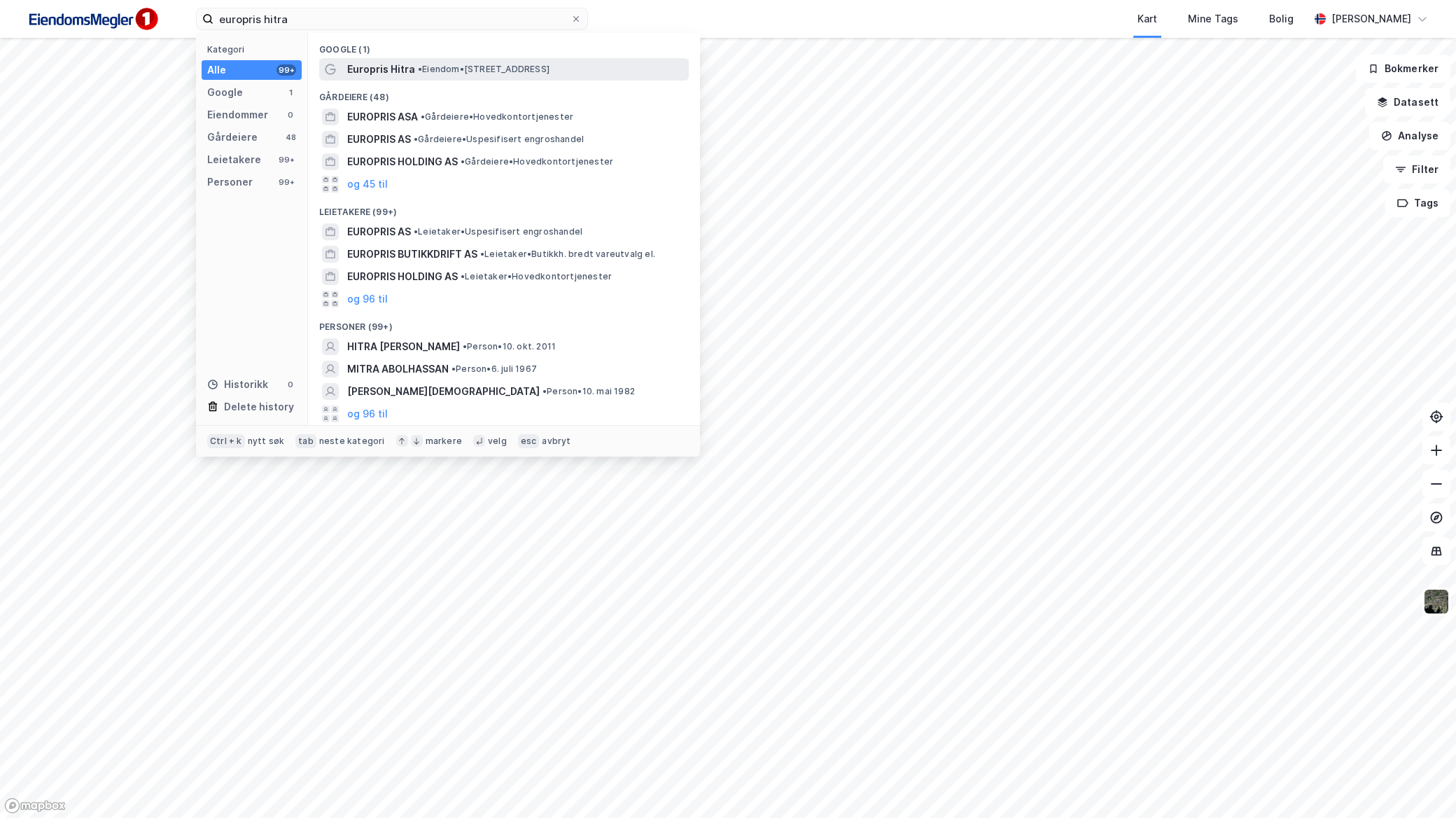
click at [485, 78] on div "Europris Hitra • Eiendom • Storhaugveien 1, 7240 Hitra" at bounding box center [504, 69] width 370 height 23
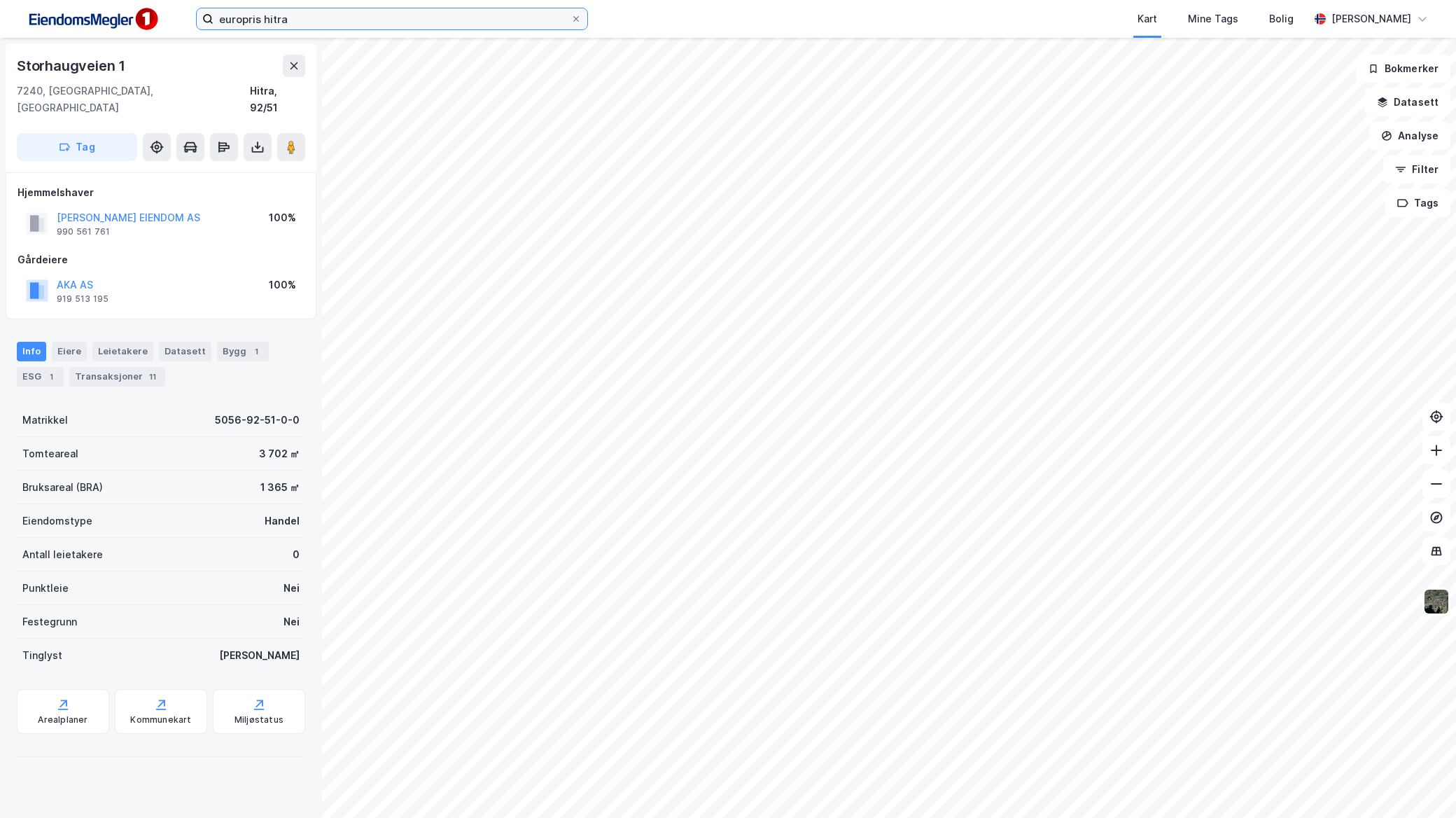
click at [377, 22] on input "europris hitra" at bounding box center [393, 19] width 357 height 21
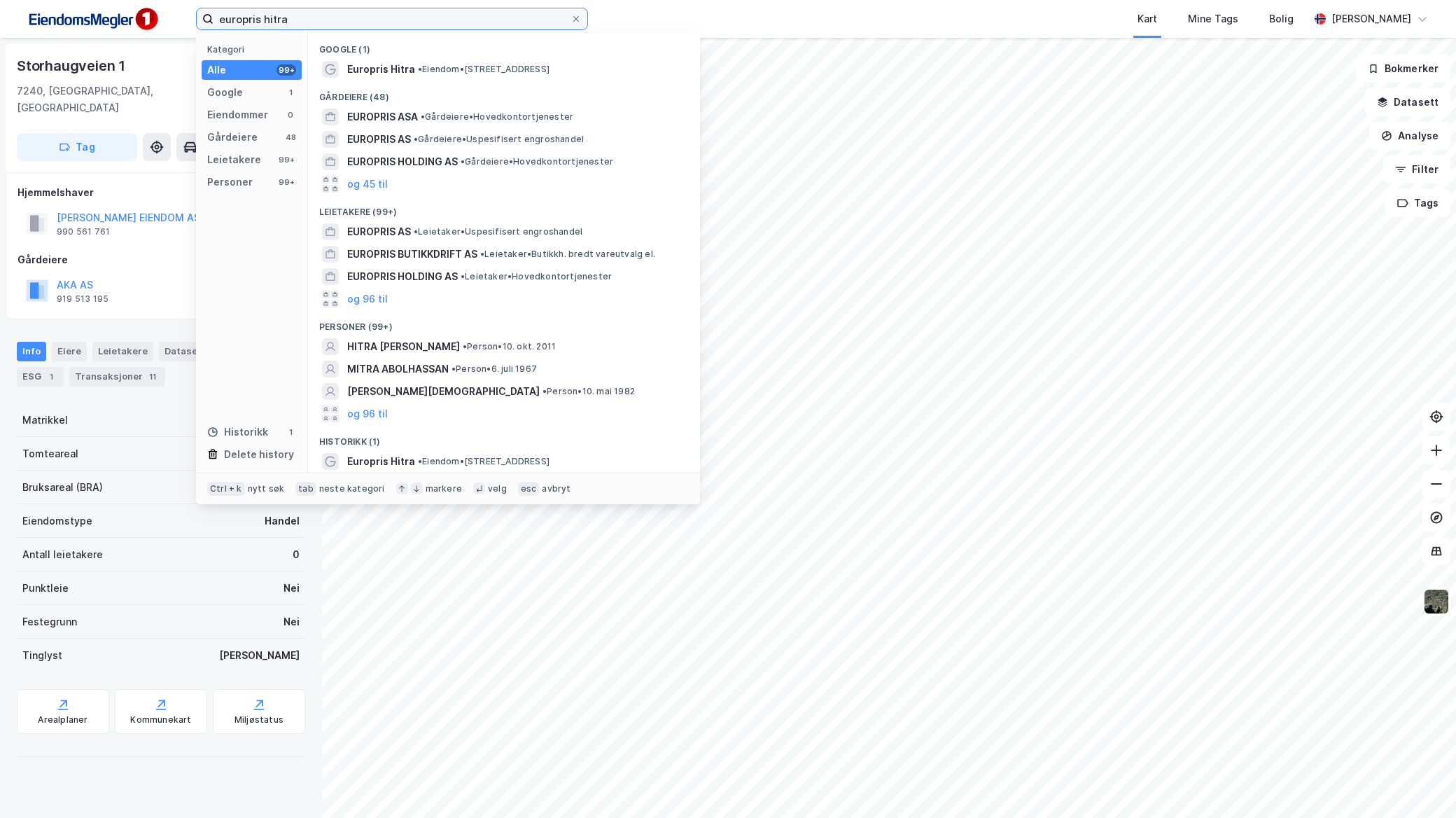
click at [377, 22] on input "europris hitra" at bounding box center [393, 19] width 357 height 21
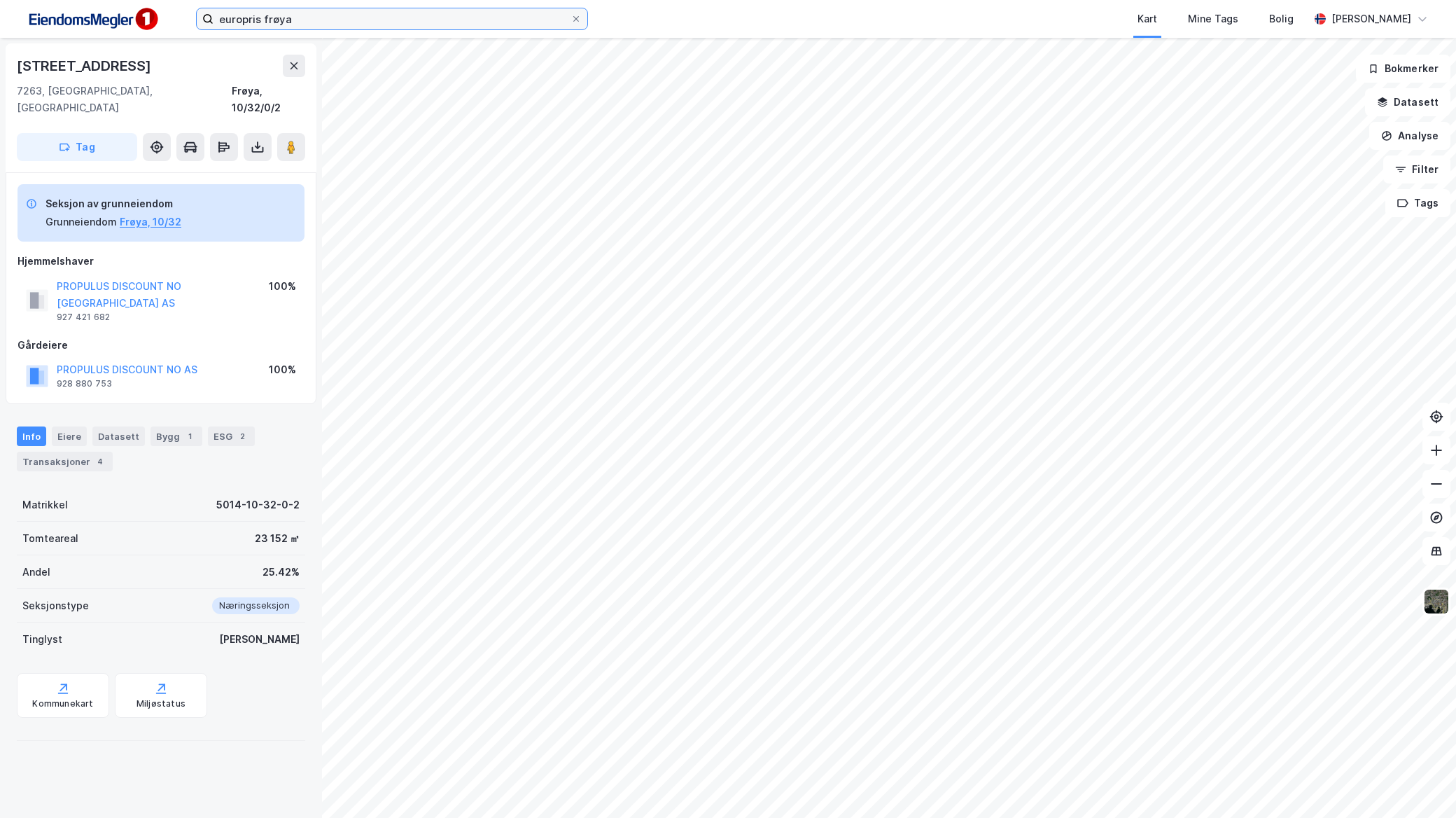
click at [377, 22] on input "europris frøya" at bounding box center [393, 19] width 357 height 21
type input "europris langevåg"
click at [519, 18] on input "europris langevåg" at bounding box center [393, 19] width 357 height 21
click at [576, 17] on icon at bounding box center [576, 19] width 8 height 8
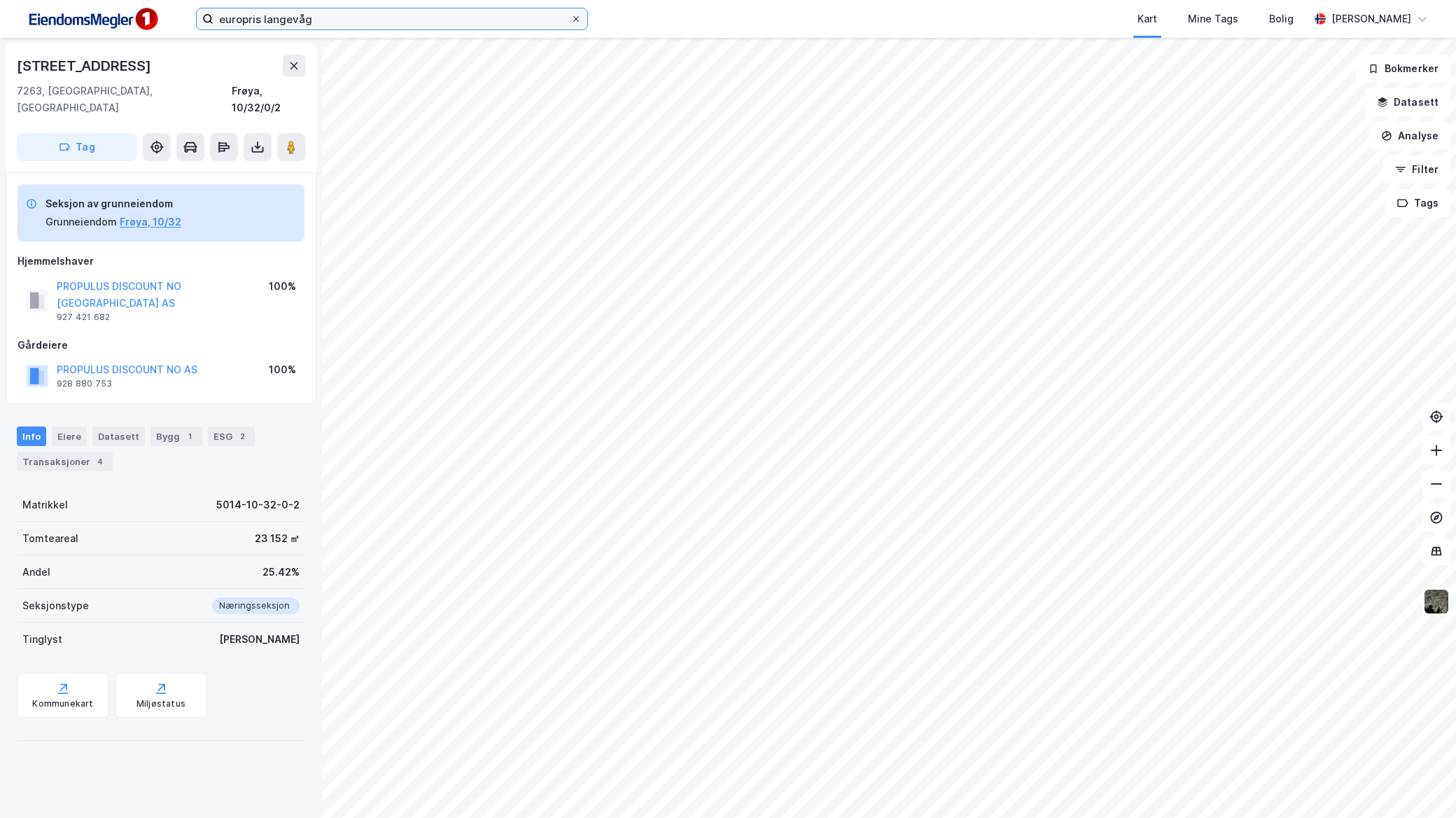
click at [570, 17] on input "europris langevåg" at bounding box center [393, 19] width 357 height 21
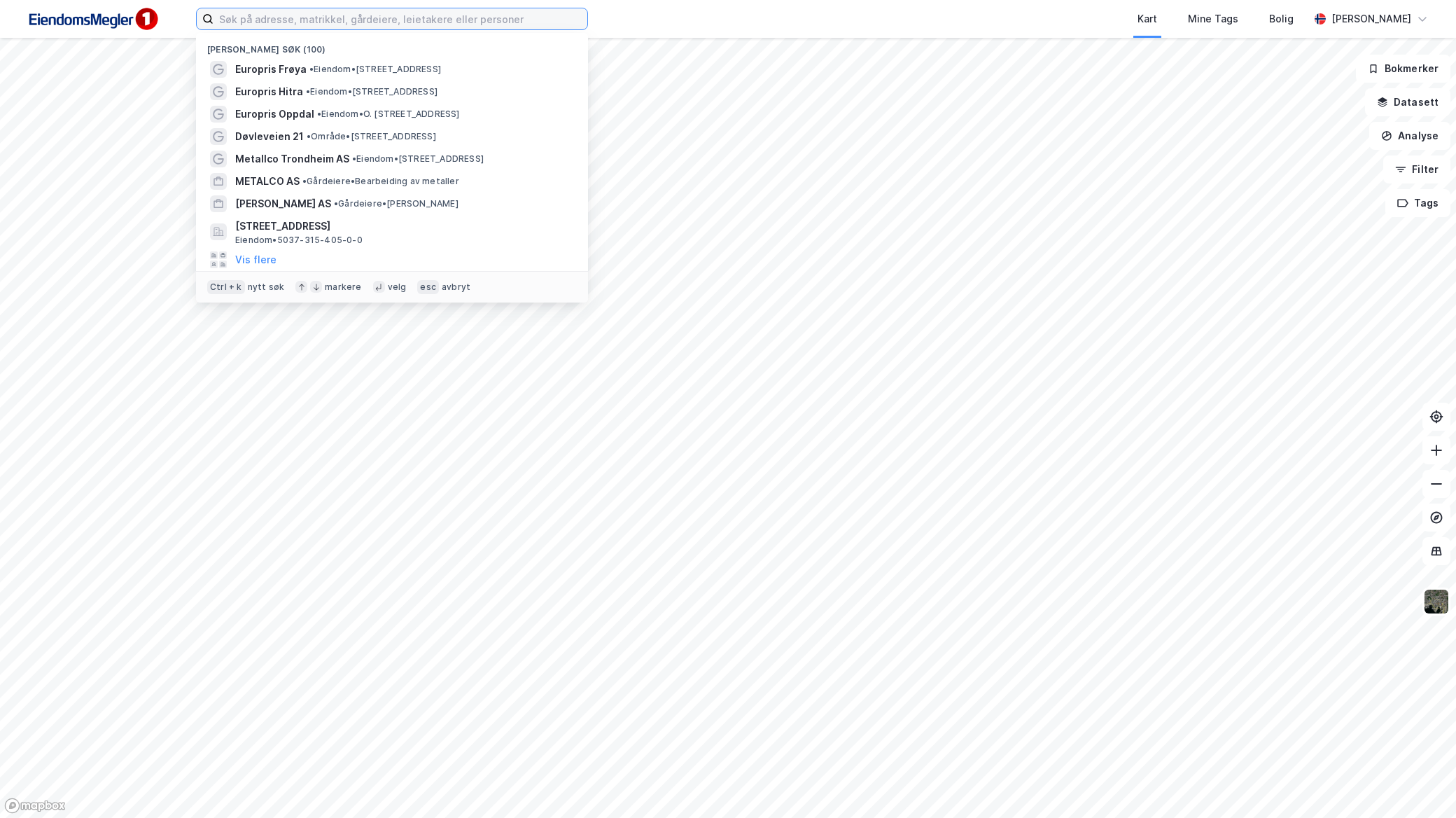
click at [389, 15] on input at bounding box center [401, 19] width 374 height 21
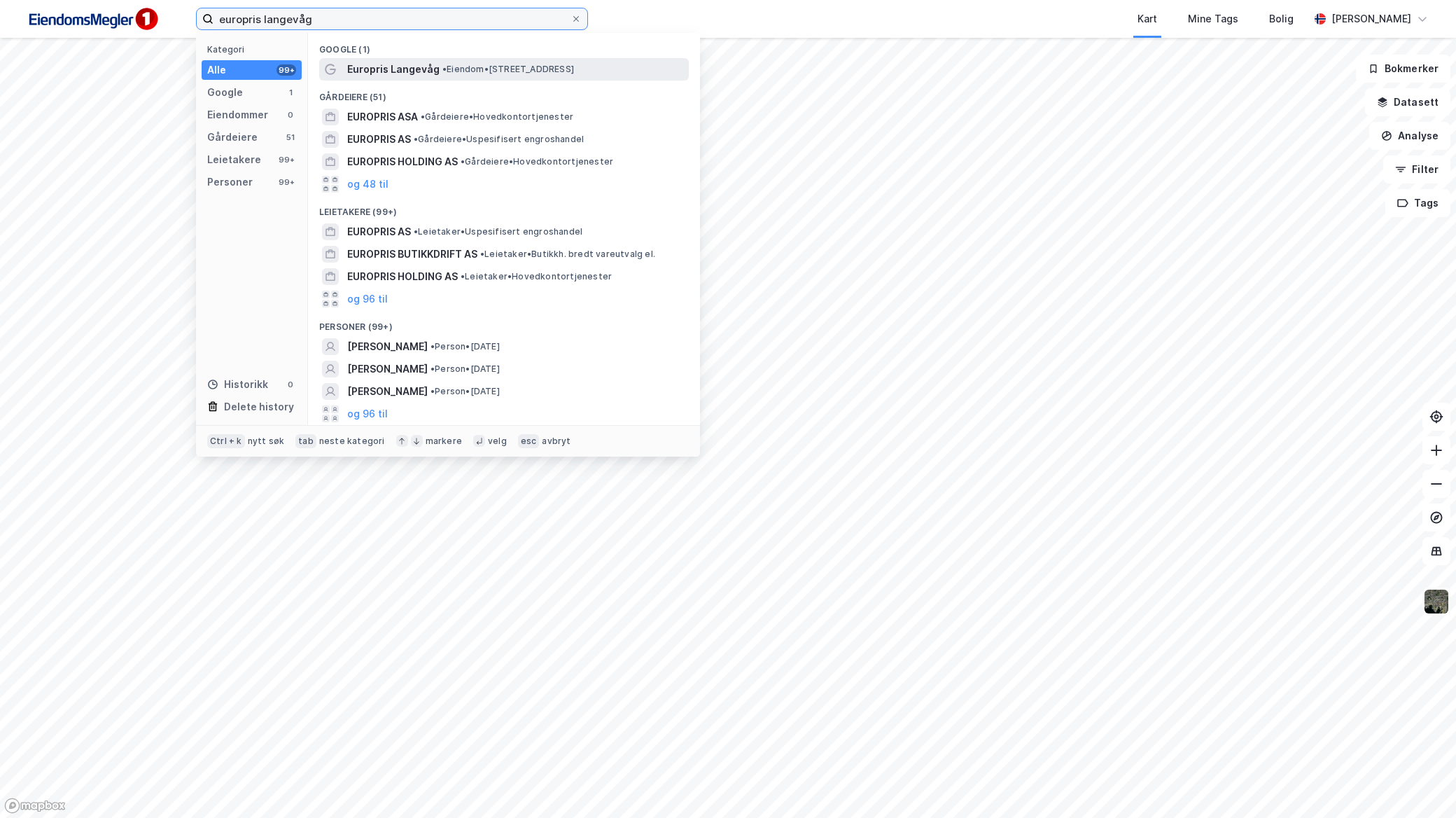
type input "europris langevåg"
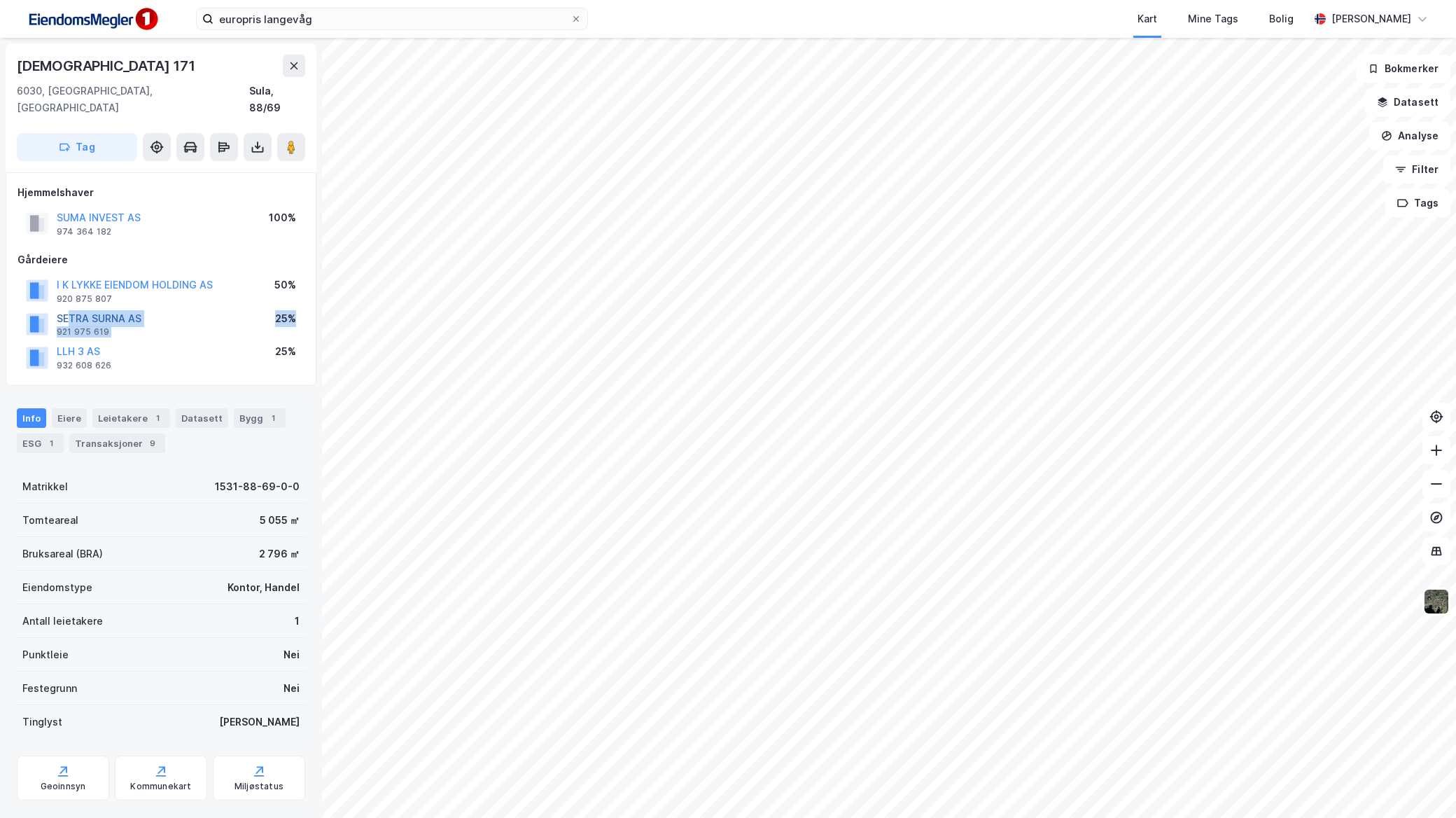
drag, startPoint x: 302, startPoint y: 297, endPoint x: 71, endPoint y: 305, distance: 231.1
click at [71, 308] on div "SETRA SURNA AS 921 975 619 25%" at bounding box center [161, 324] width 287 height 34
click at [233, 340] on div "LLH 3 AS 932 608 626 25%" at bounding box center [161, 356] width 287 height 34
drag, startPoint x: 297, startPoint y: 332, endPoint x: 17, endPoint y: 337, distance: 280.0
click at [17, 340] on div "LLH 3 AS 932 608 626 25%" at bounding box center [161, 356] width 287 height 34
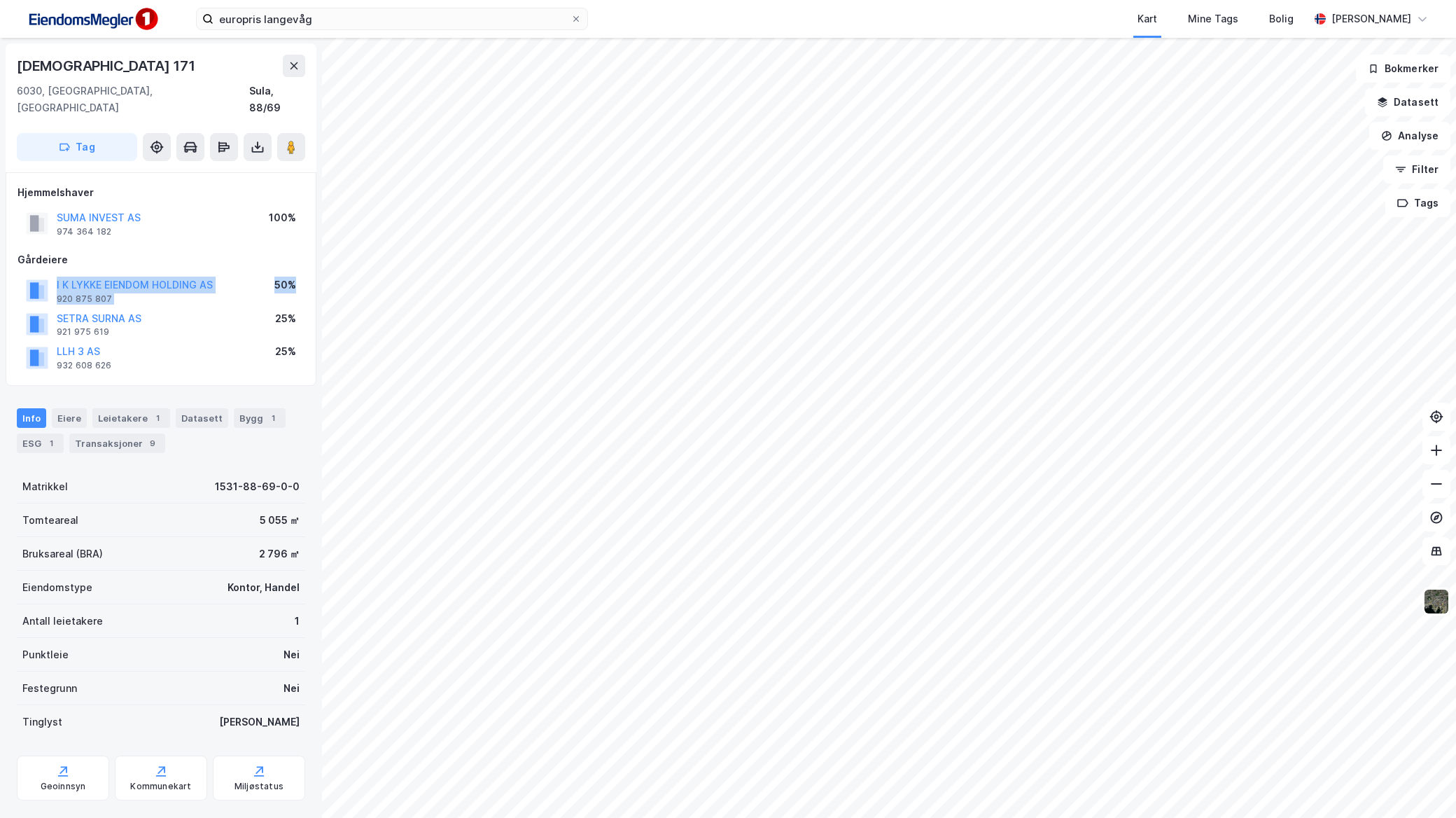
drag, startPoint x: 297, startPoint y: 276, endPoint x: 19, endPoint y: 266, distance: 278.2
click at [19, 274] on div "I K LYKKE EIENDOM HOLDING AS 920 875 807 50%" at bounding box center [161, 290] width 287 height 34
click at [292, 140] on image at bounding box center [290, 147] width 8 height 14
